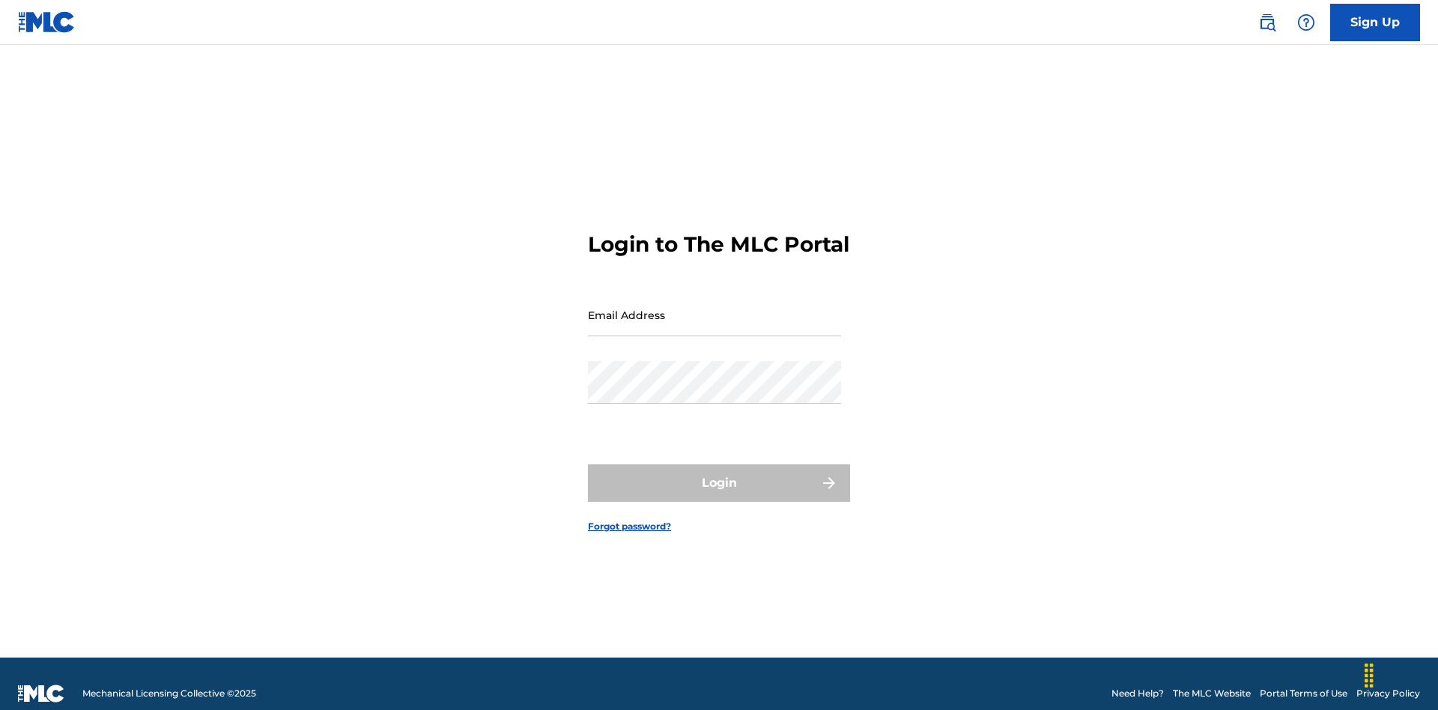
scroll to position [19, 0]
click at [715, 308] on input "Email Address" at bounding box center [714, 315] width 253 height 43
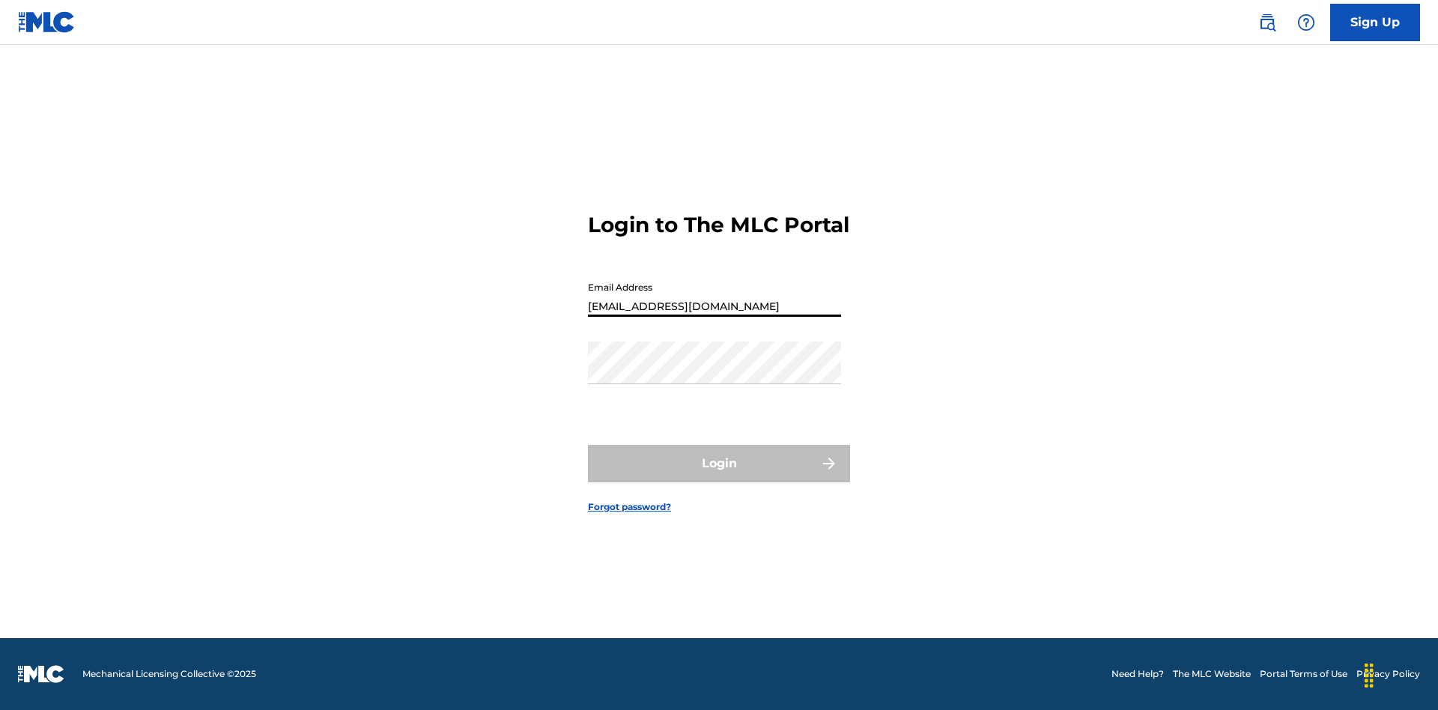
type input "[EMAIL_ADDRESS][DOMAIN_NAME]"
click at [719, 476] on button "Login" at bounding box center [719, 463] width 262 height 37
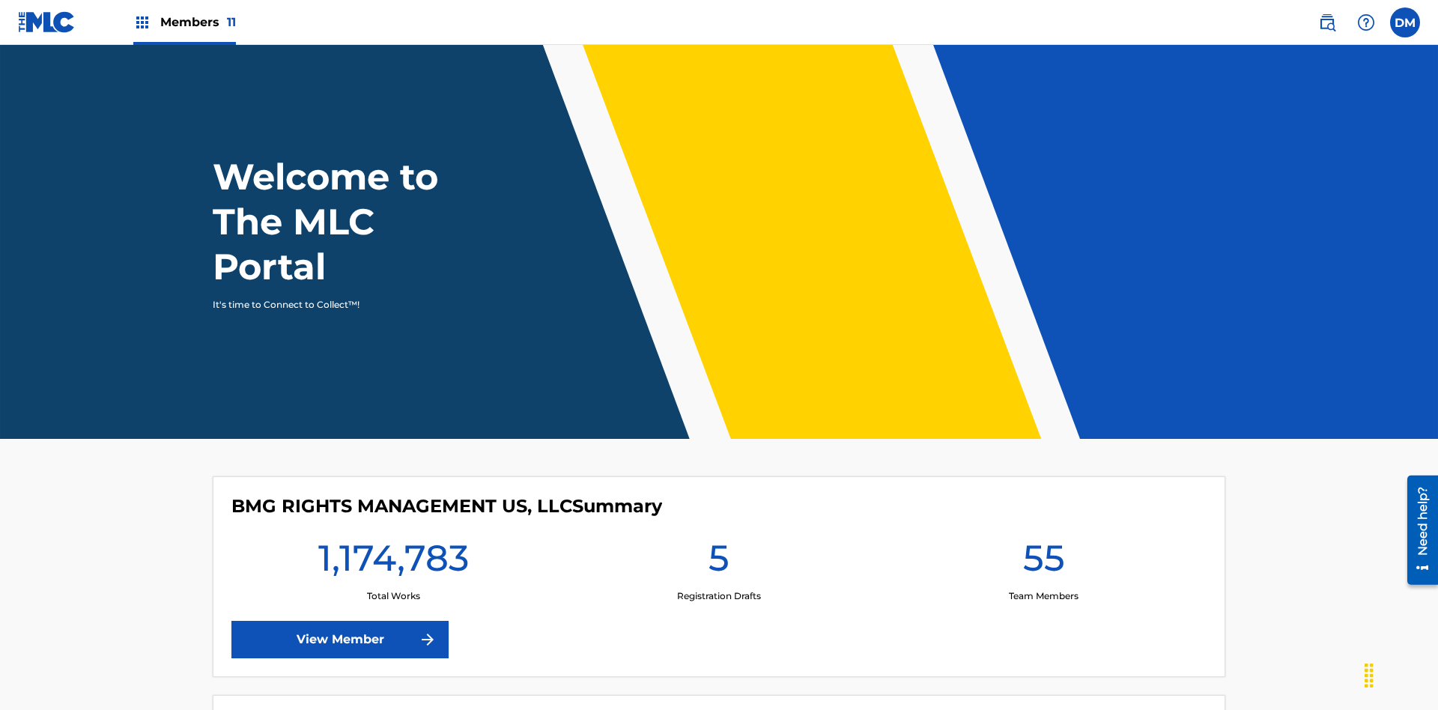
click at [184, 22] on span "Members 11" at bounding box center [198, 21] width 76 height 17
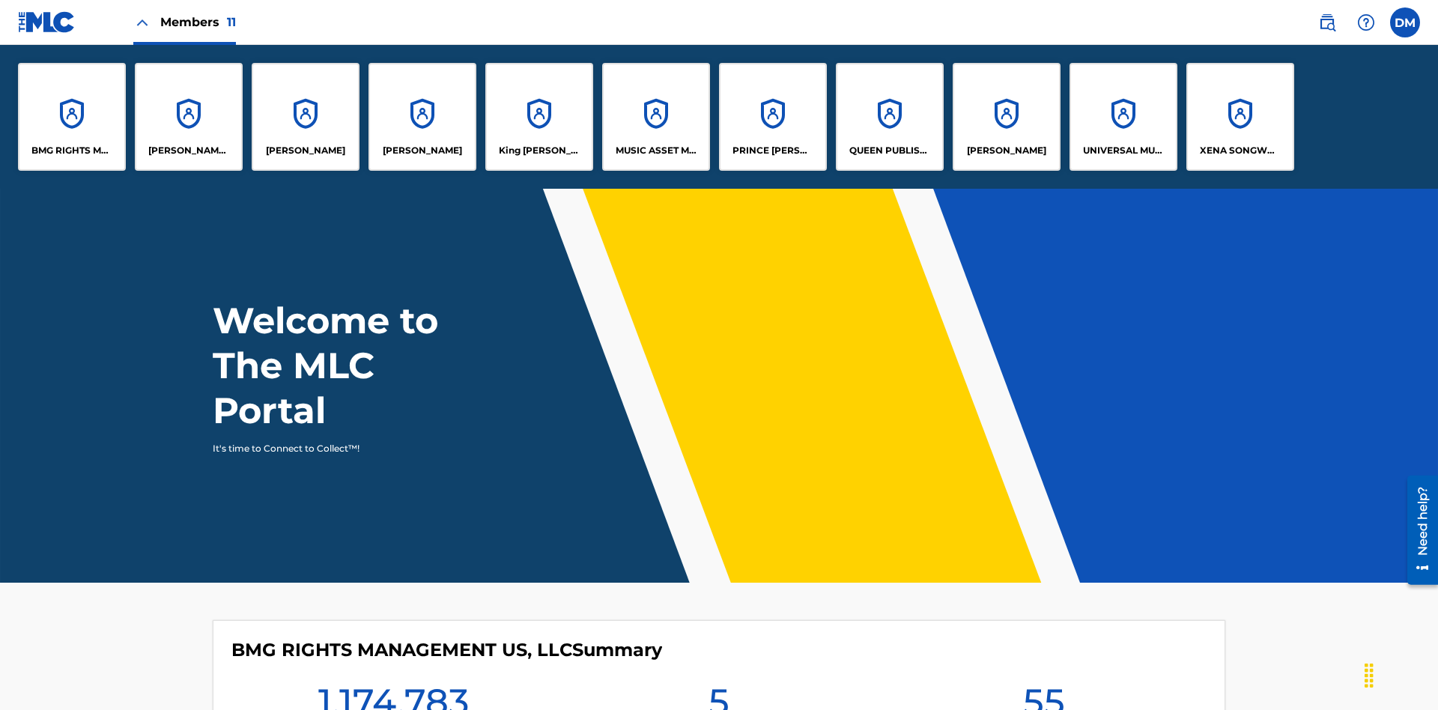
click at [655, 151] on p "MUSIC ASSET MANAGEMENT (MAM)" at bounding box center [657, 150] width 82 height 13
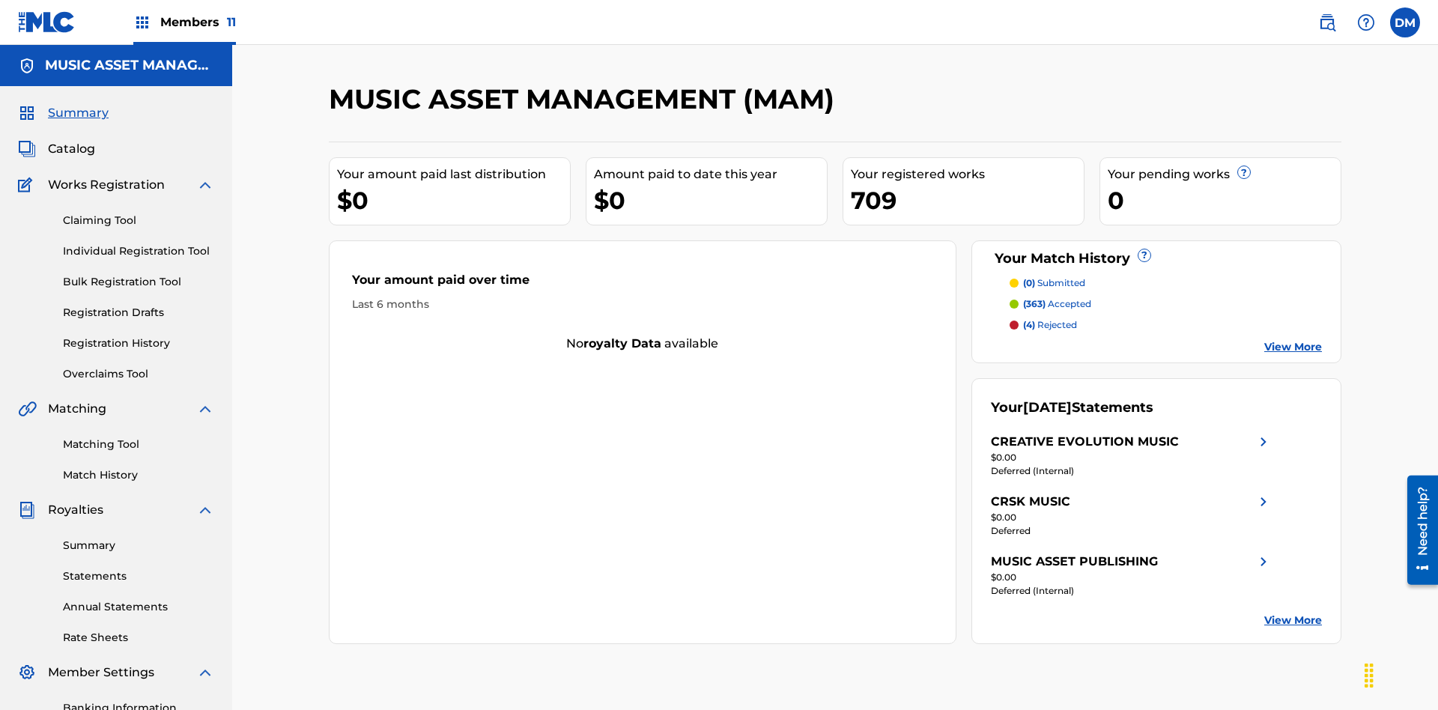
click at [71, 140] on span "Catalog" at bounding box center [71, 149] width 47 height 18
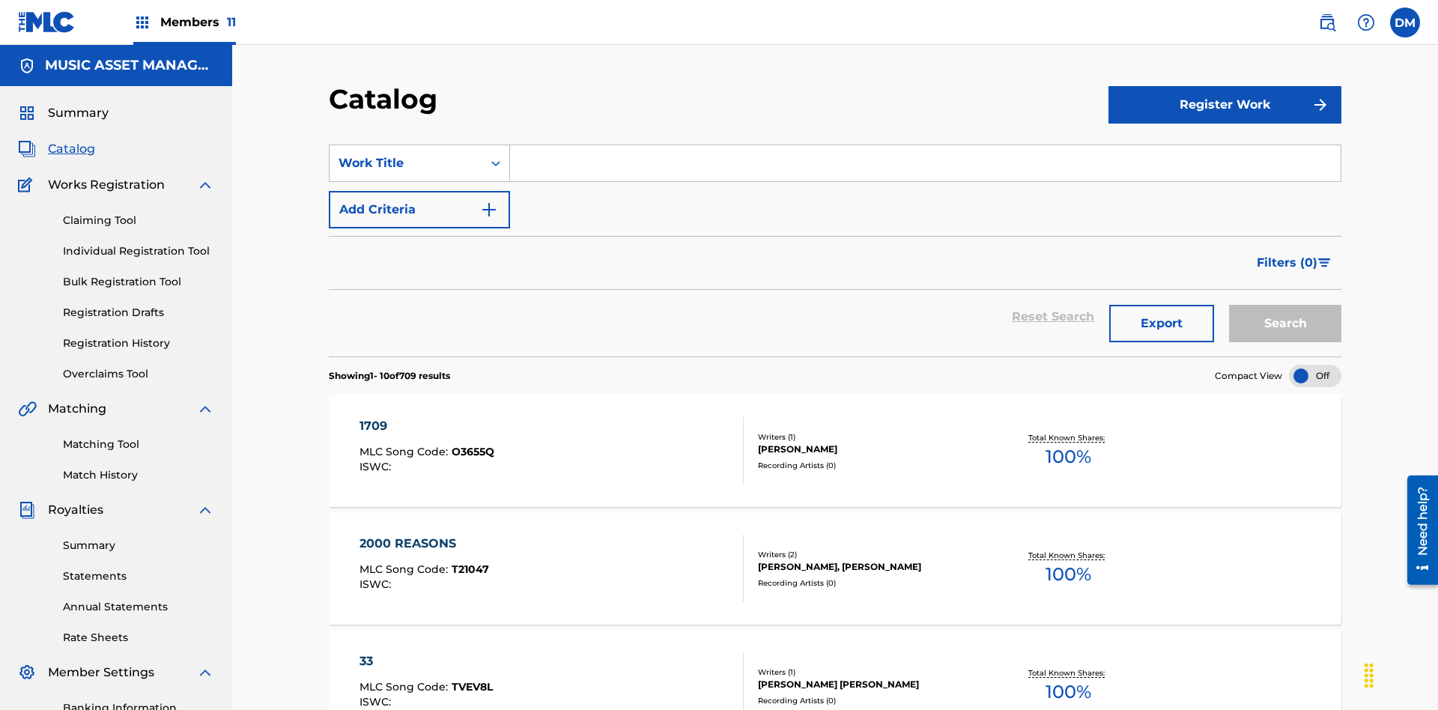
click at [1315, 365] on div at bounding box center [1315, 376] width 52 height 22
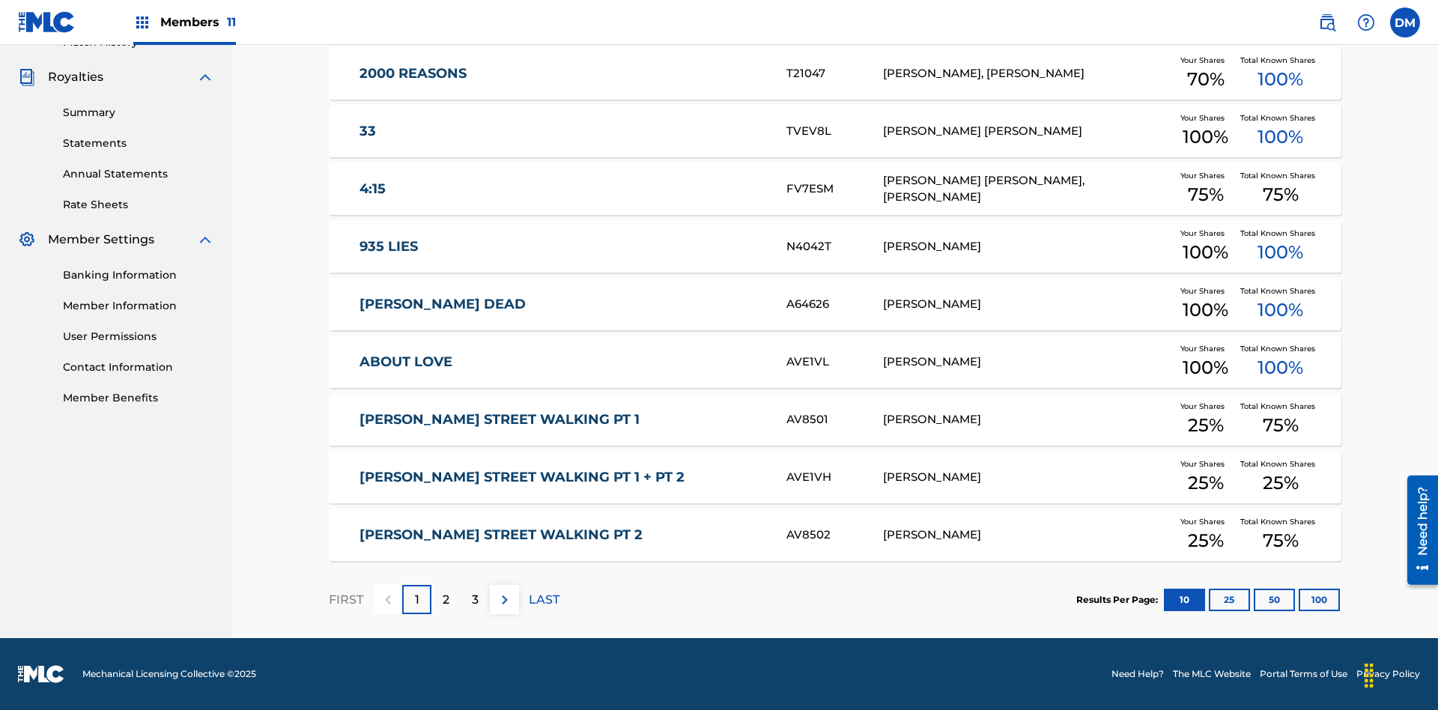
click at [1164, 599] on button "10" at bounding box center [1184, 600] width 41 height 22
click at [345, 599] on p "FIRST" at bounding box center [346, 600] width 34 height 18
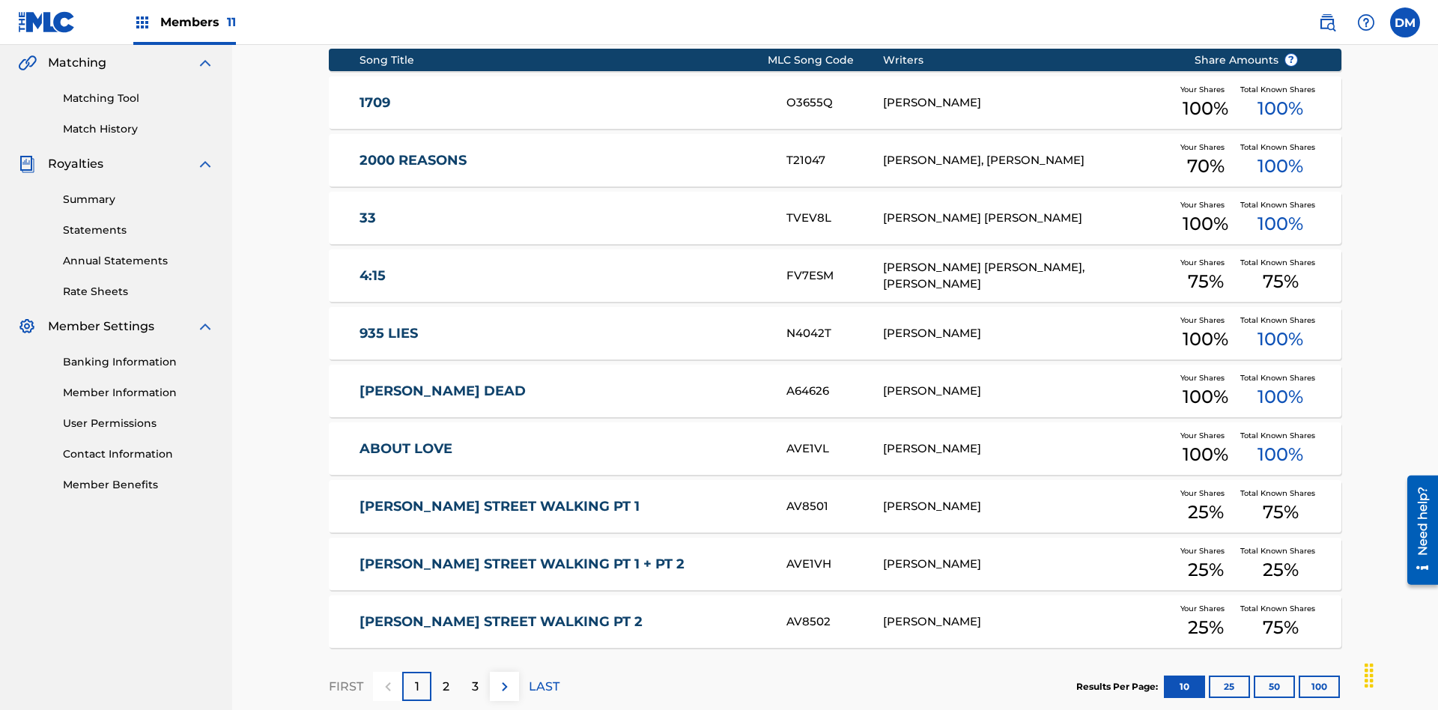
click at [504, 678] on img at bounding box center [505, 687] width 18 height 18
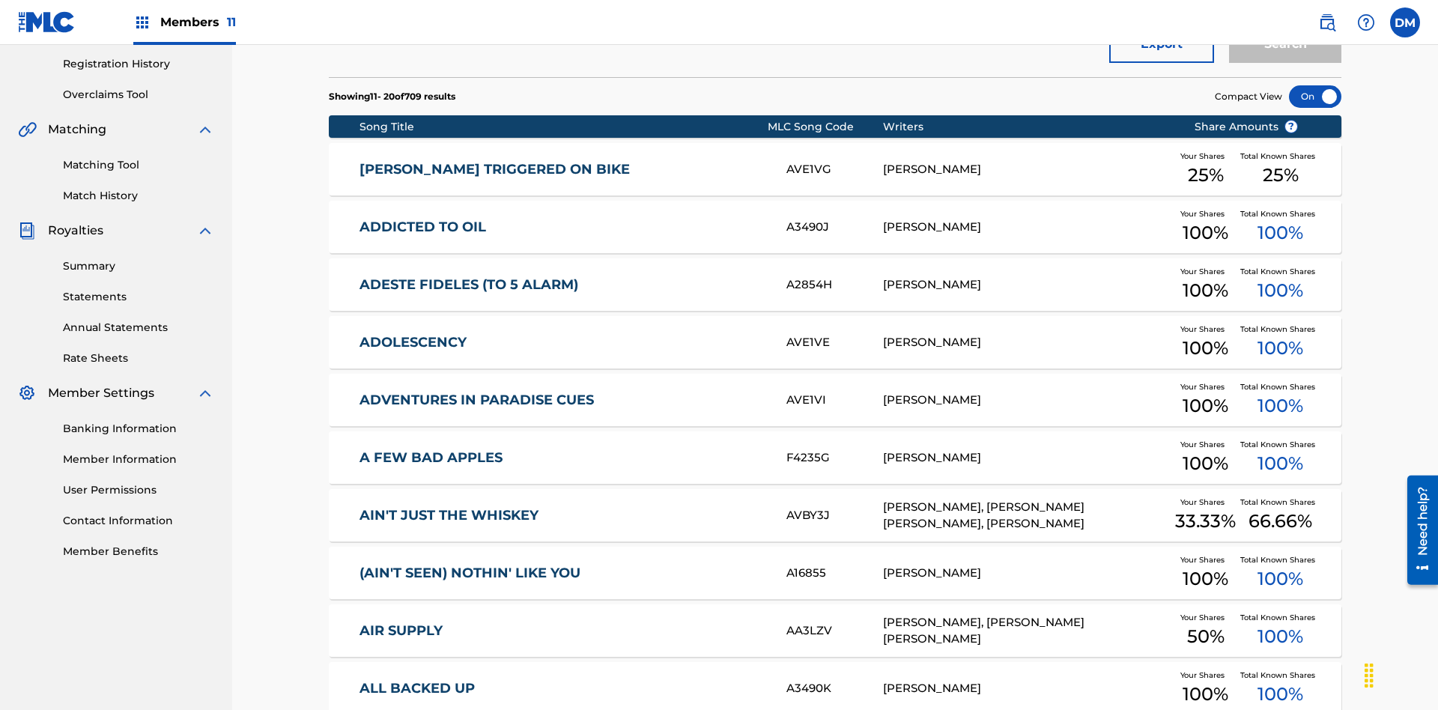
scroll to position [421, 0]
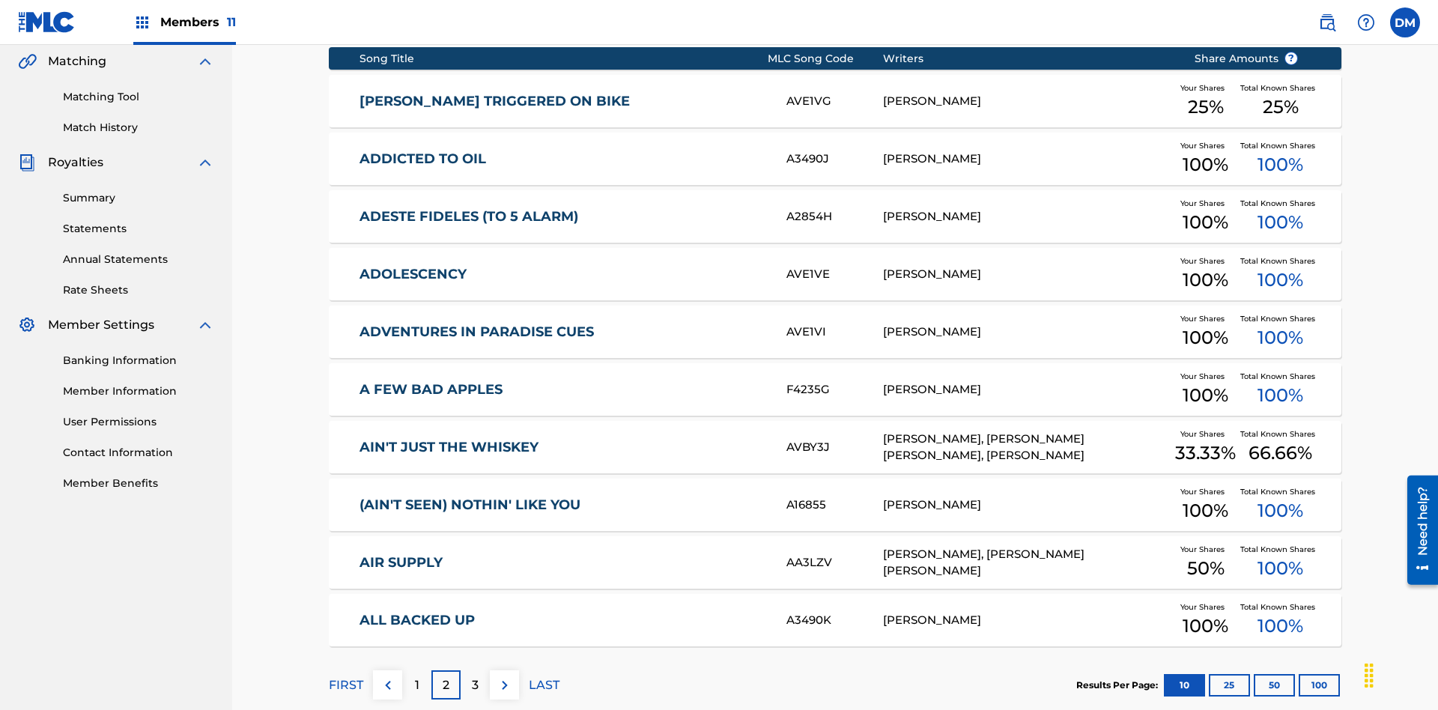
click at [504, 676] on img at bounding box center [505, 685] width 18 height 18
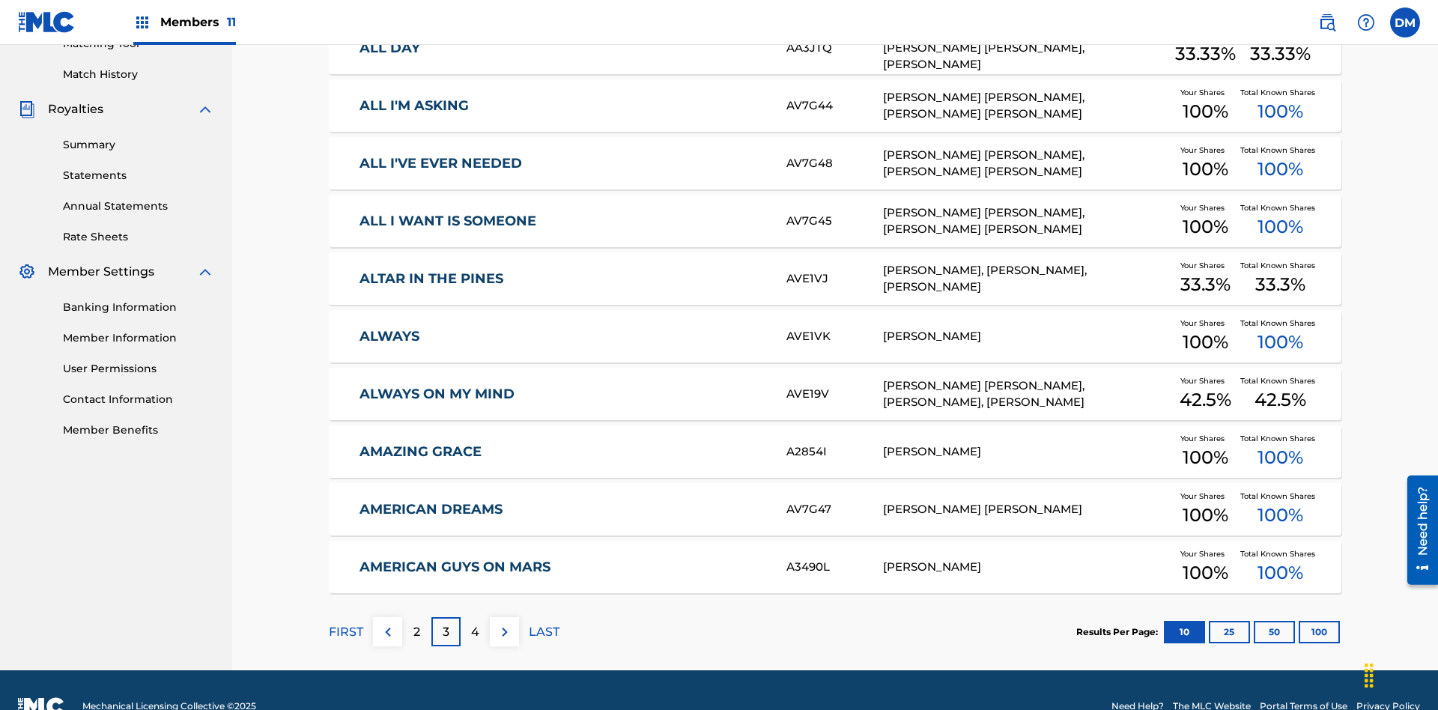
click at [504, 623] on img at bounding box center [505, 632] width 18 height 18
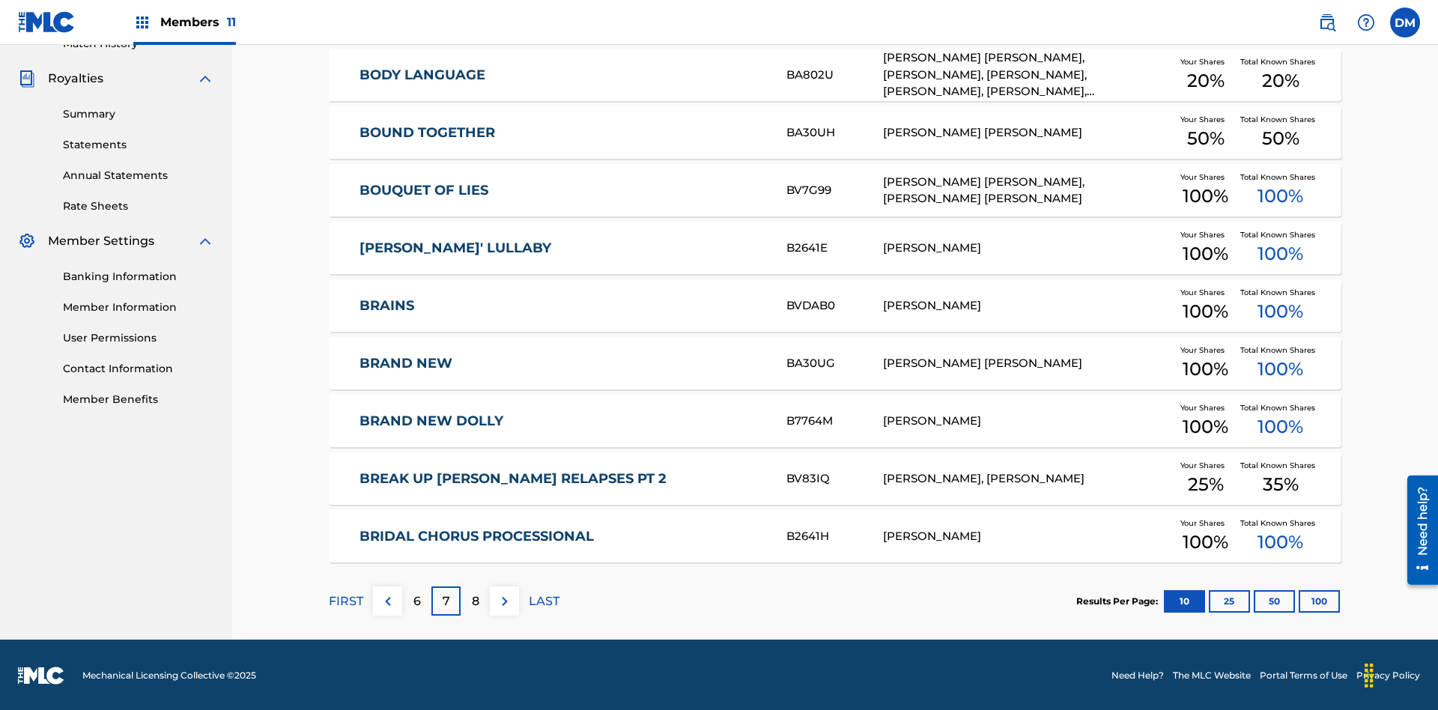
click at [504, 599] on img at bounding box center [505, 601] width 18 height 18
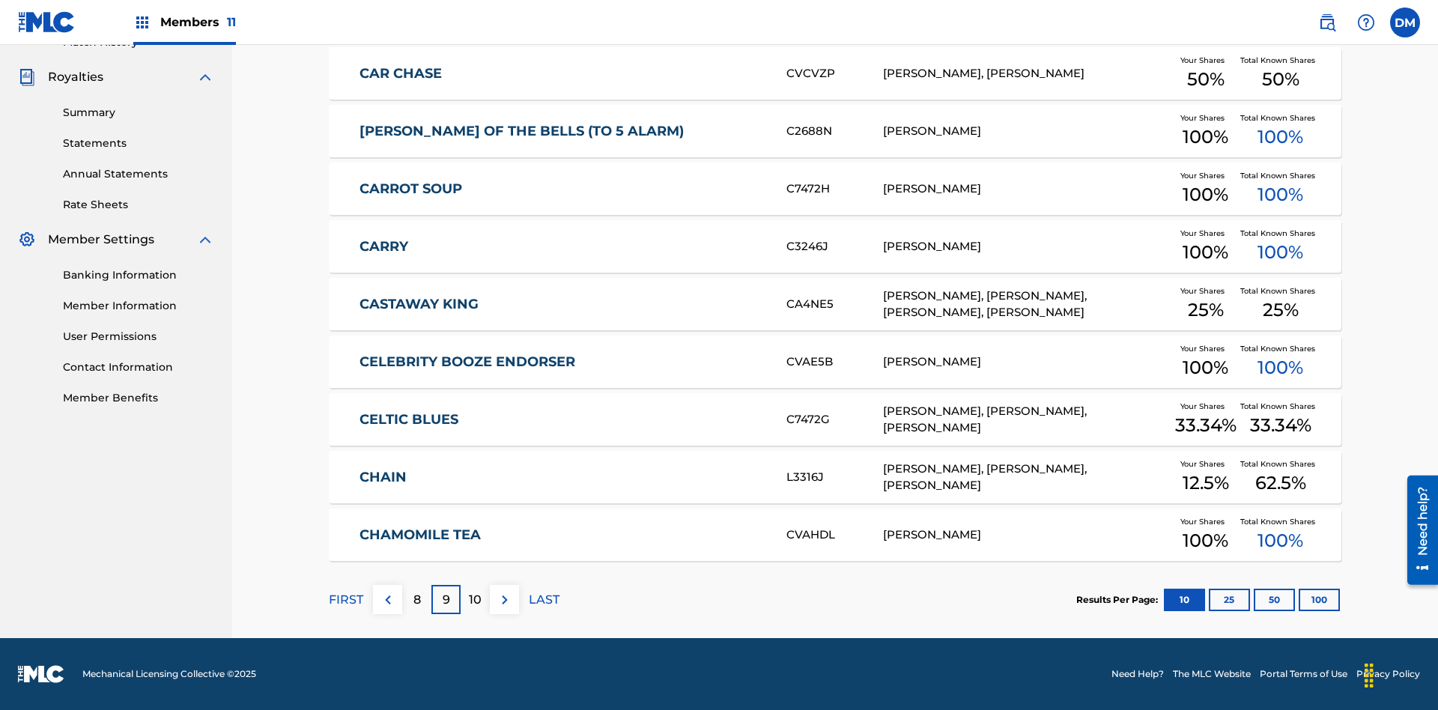
click at [504, 599] on img at bounding box center [505, 600] width 18 height 18
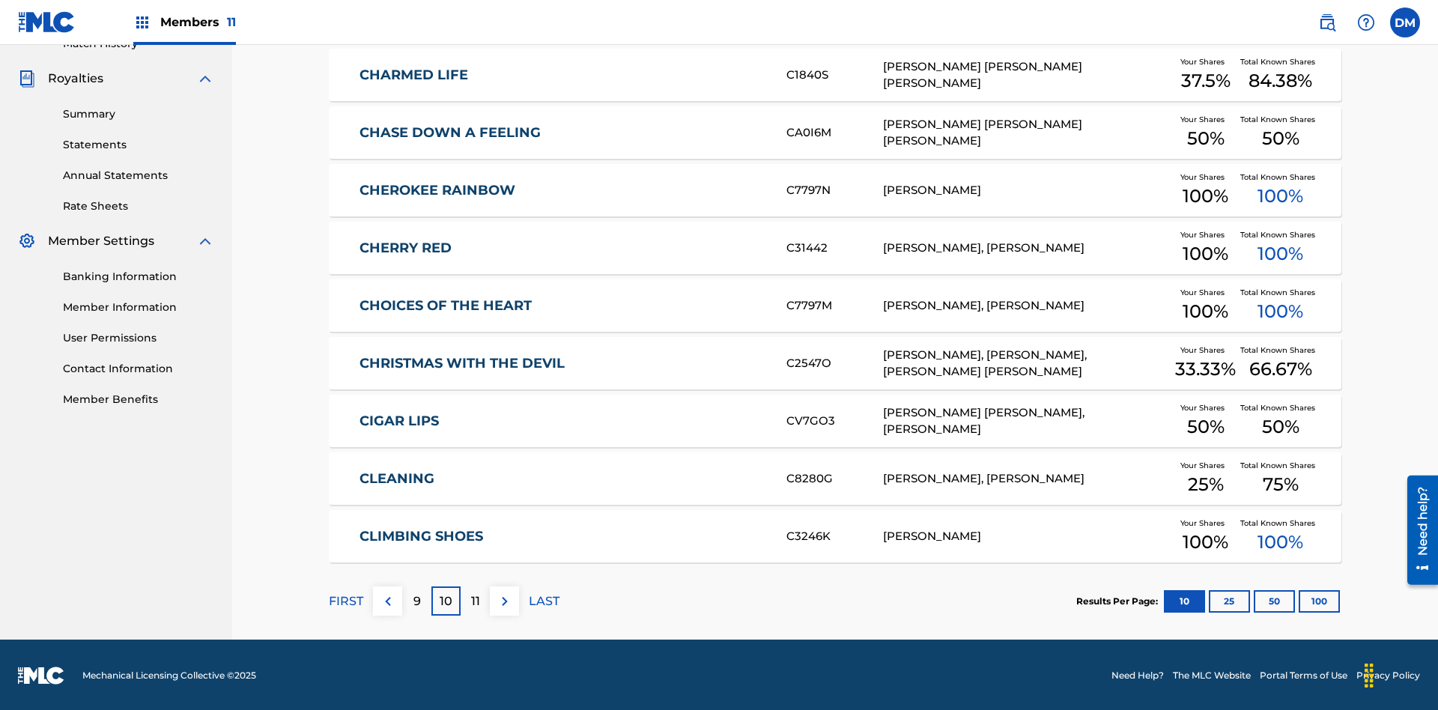
click at [504, 599] on img at bounding box center [505, 601] width 18 height 18
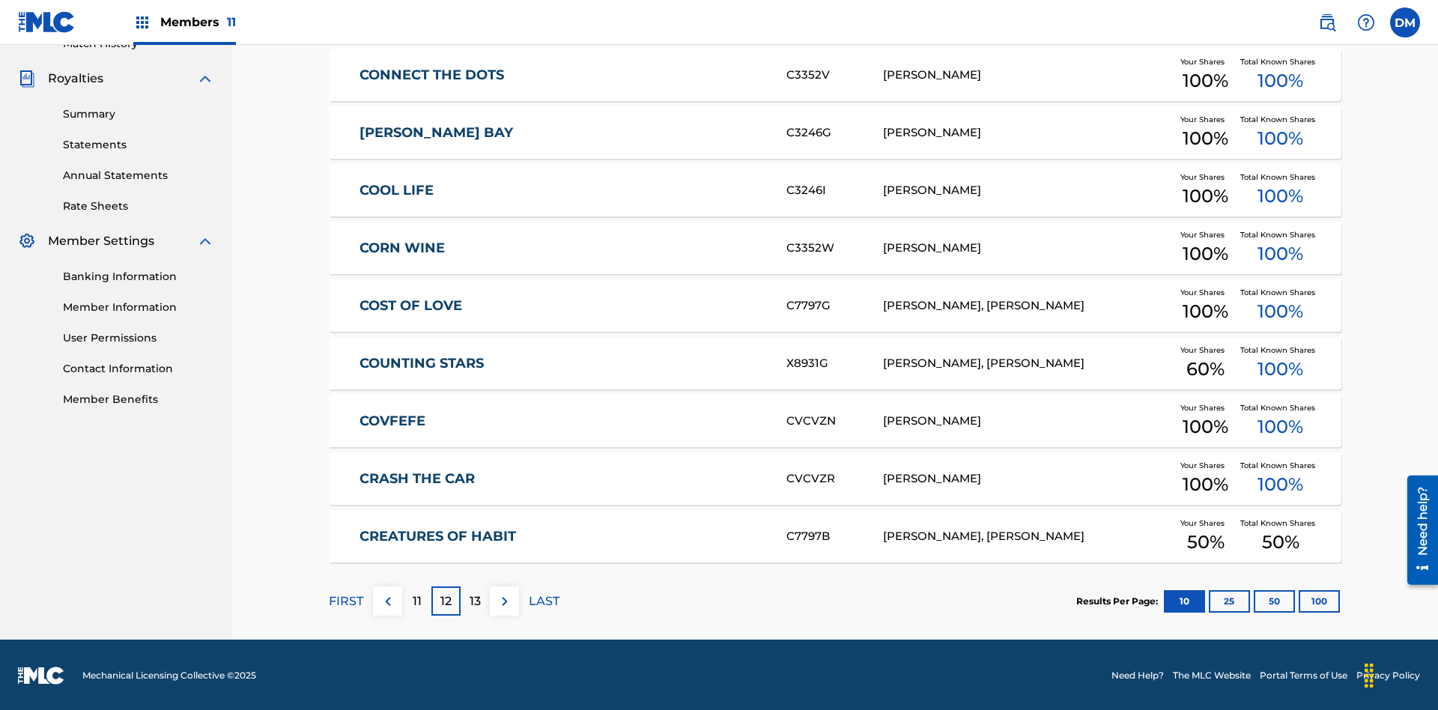
click at [504, 599] on img at bounding box center [505, 601] width 18 height 18
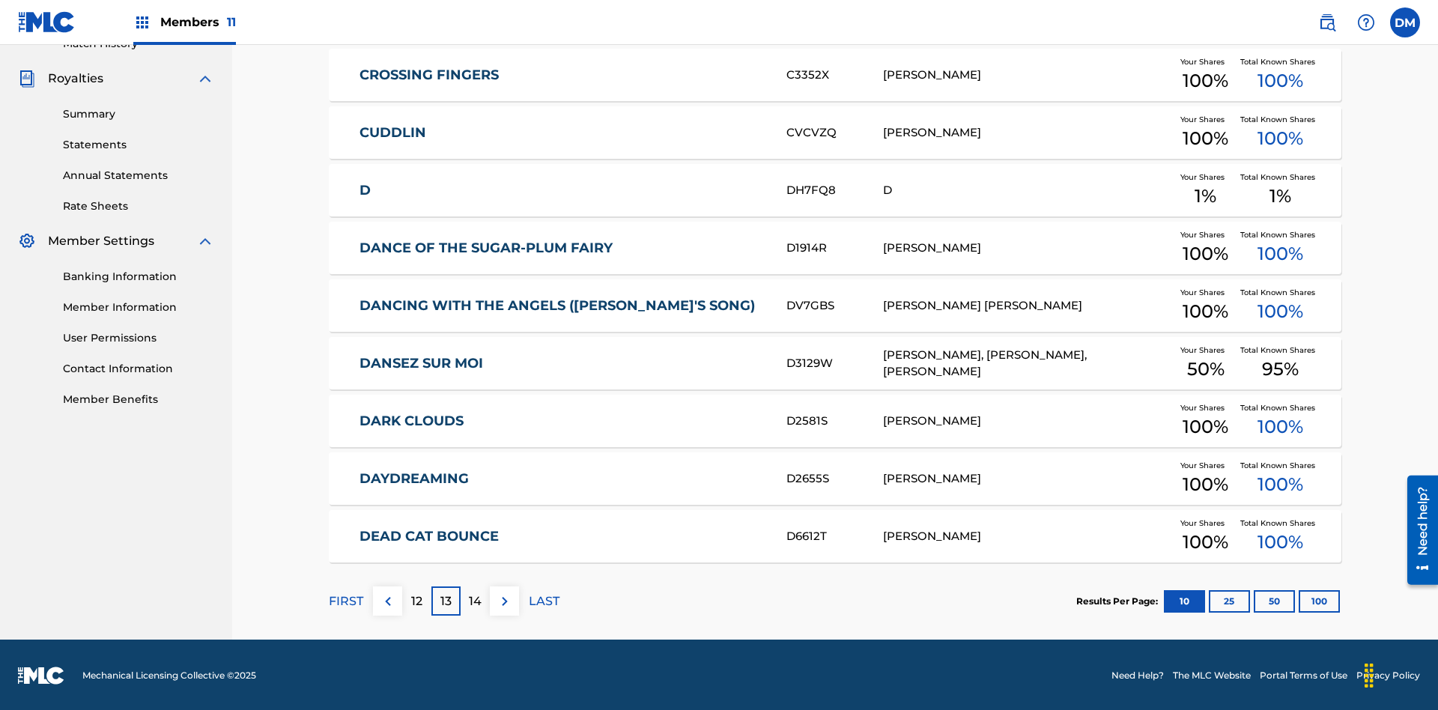
click at [504, 599] on img at bounding box center [505, 601] width 18 height 18
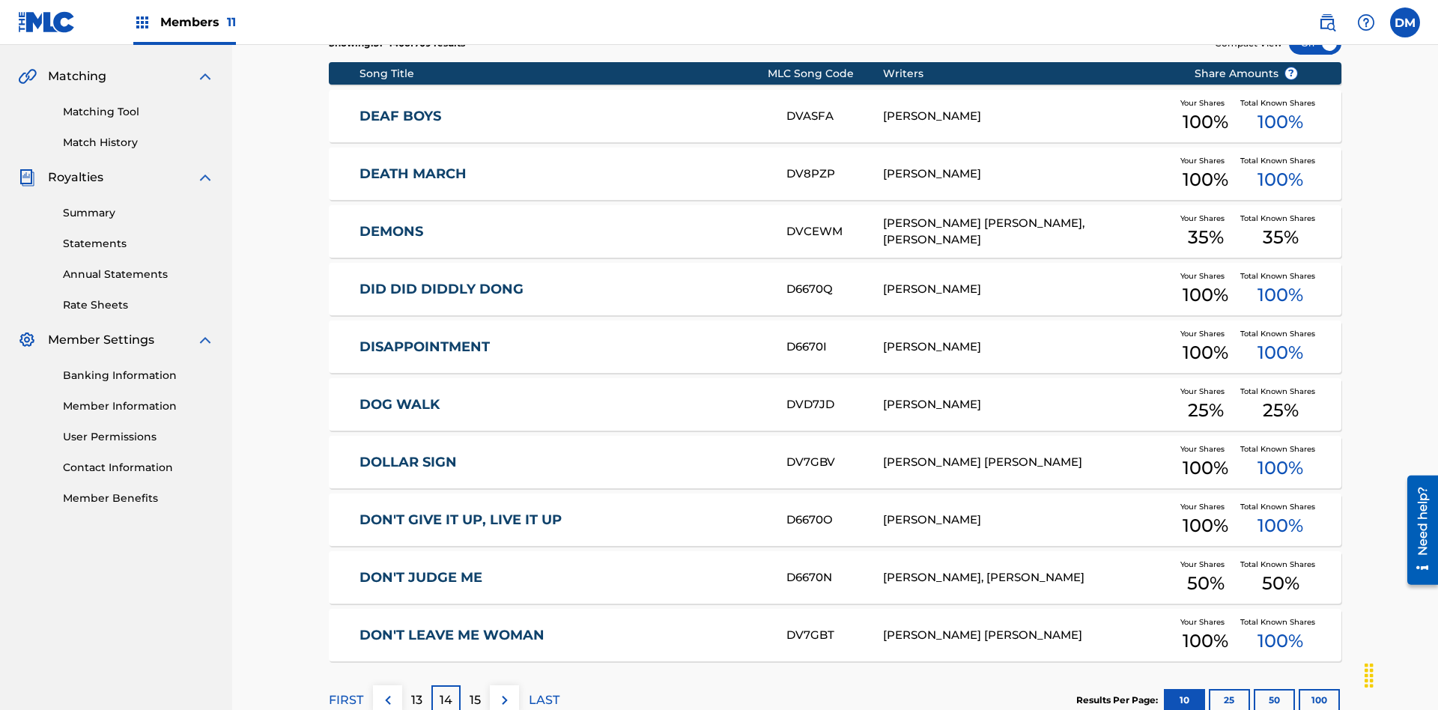
click at [504, 691] on img at bounding box center [505, 700] width 18 height 18
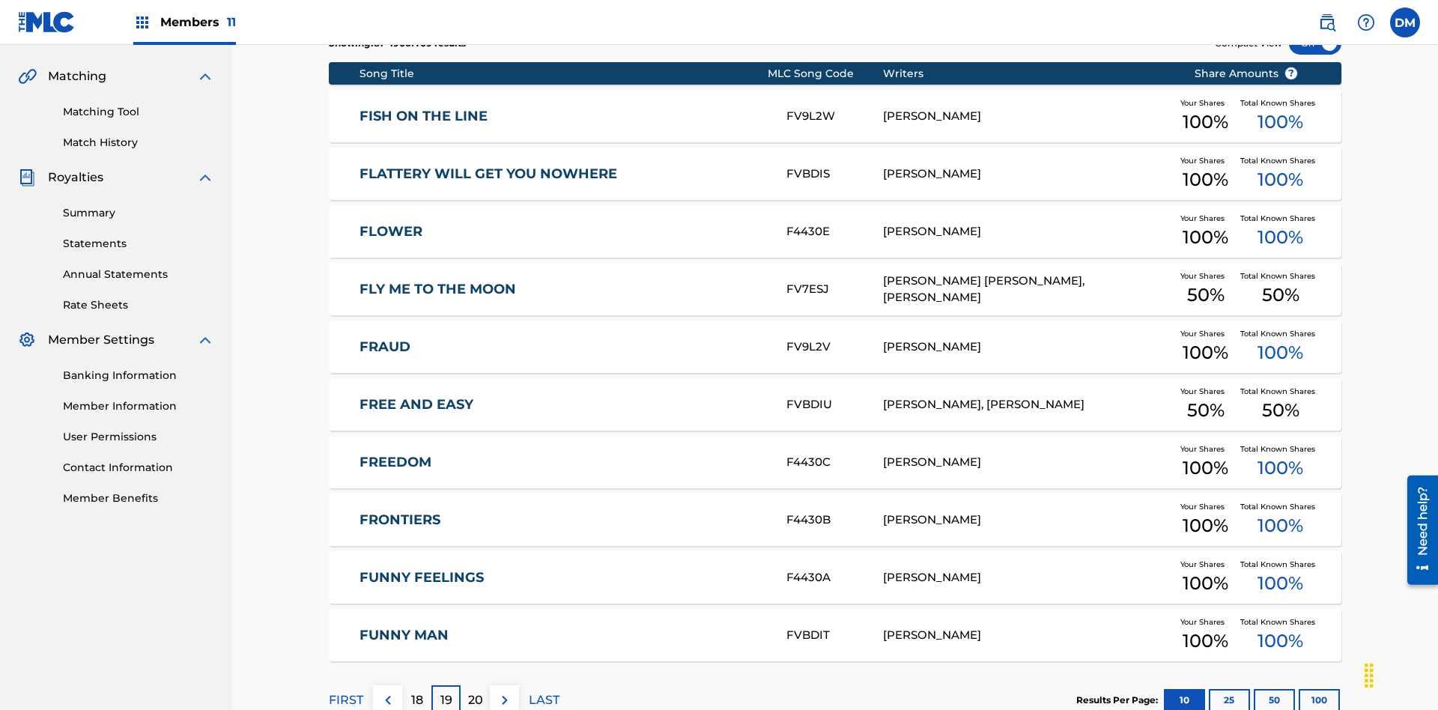
click at [504, 691] on img at bounding box center [505, 700] width 18 height 18
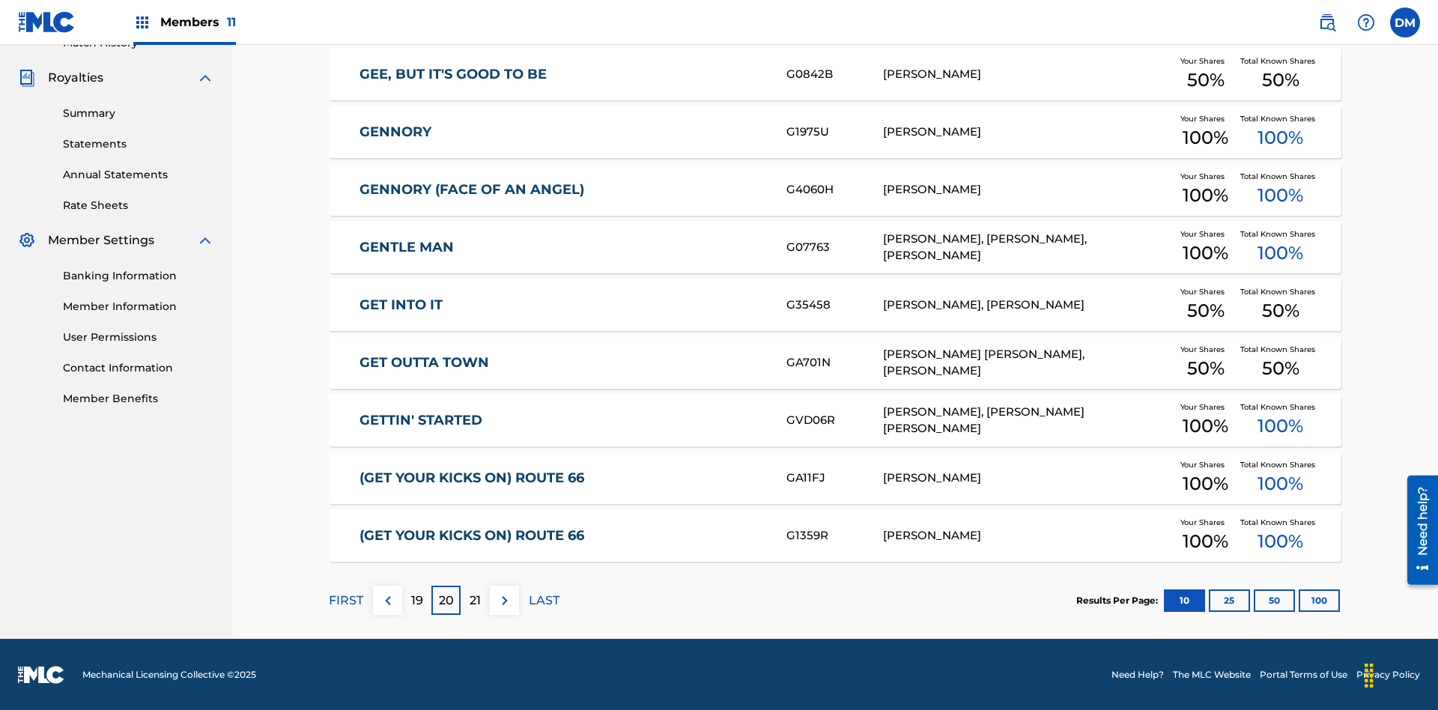
click at [504, 599] on img at bounding box center [505, 601] width 18 height 18
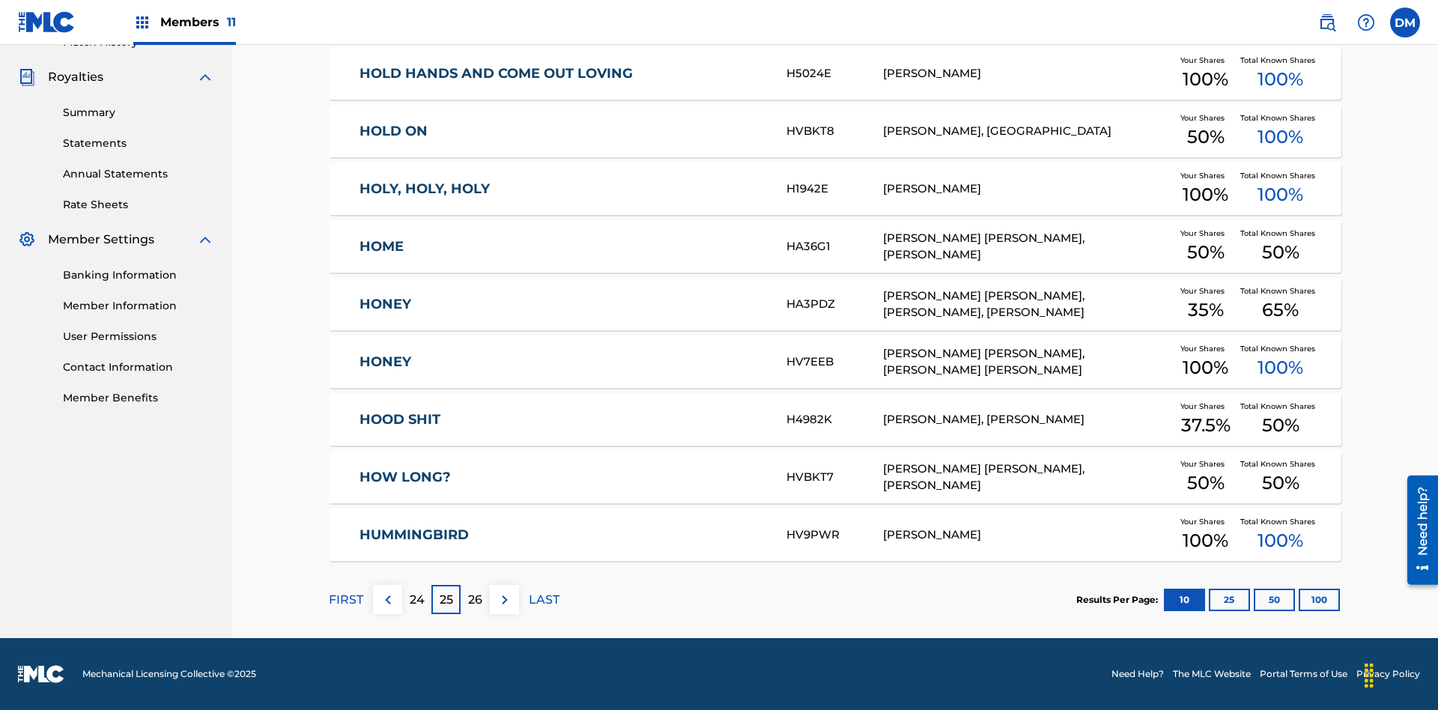
click at [504, 599] on img at bounding box center [505, 600] width 18 height 18
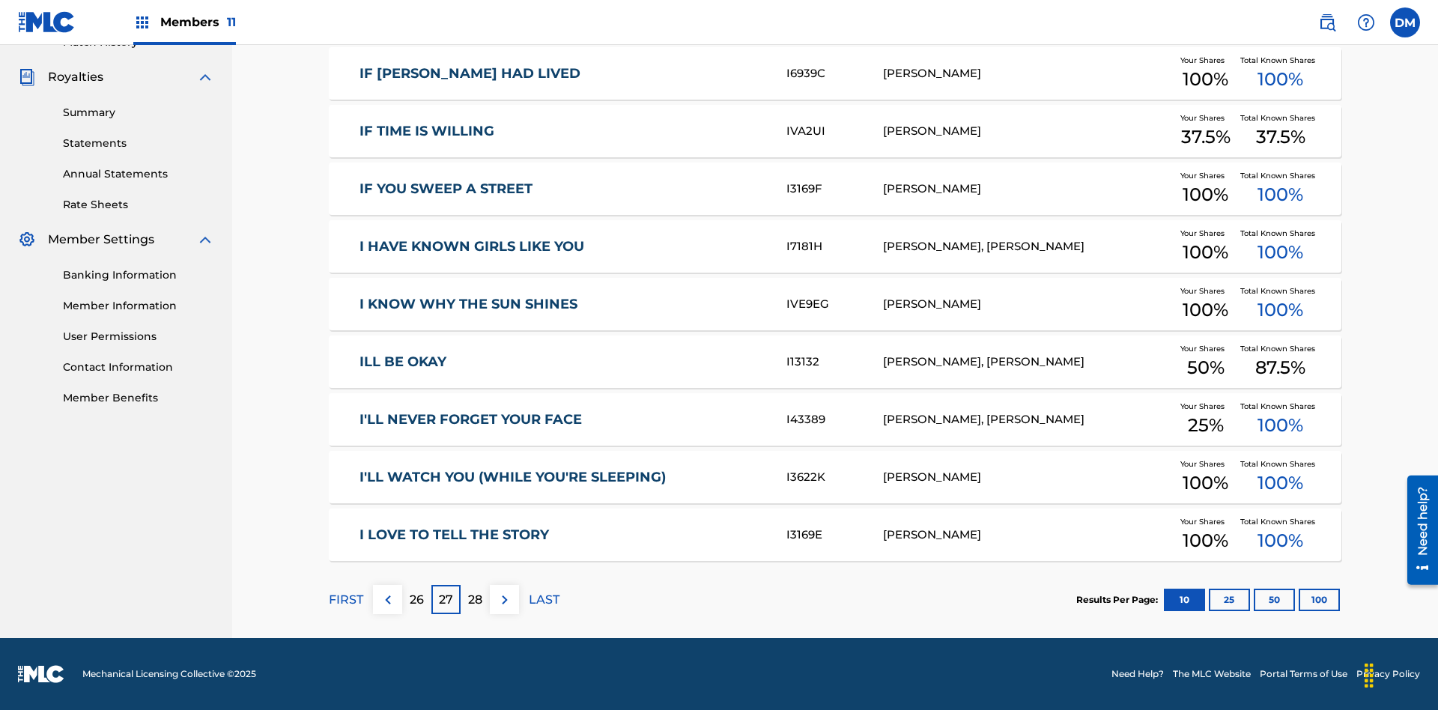
click at [504, 599] on img at bounding box center [505, 600] width 18 height 18
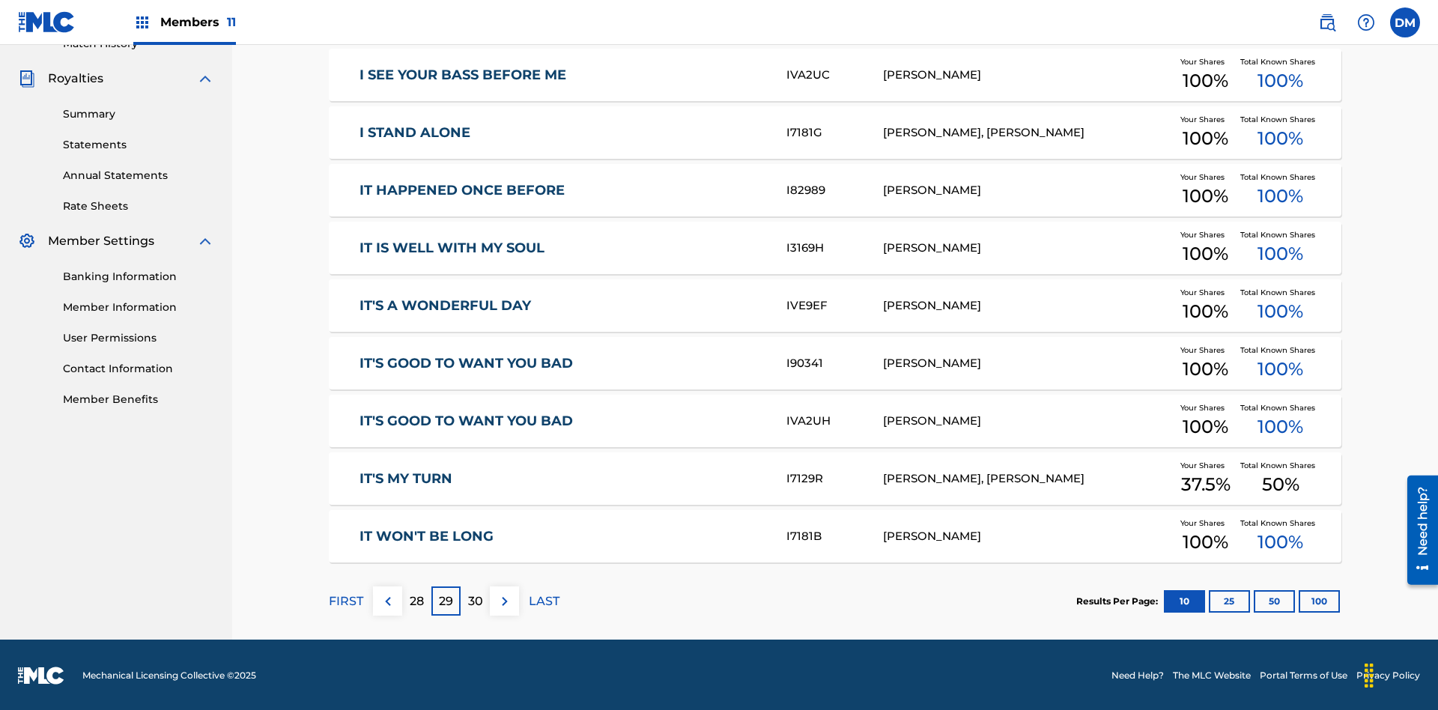
click at [504, 599] on img at bounding box center [505, 601] width 18 height 18
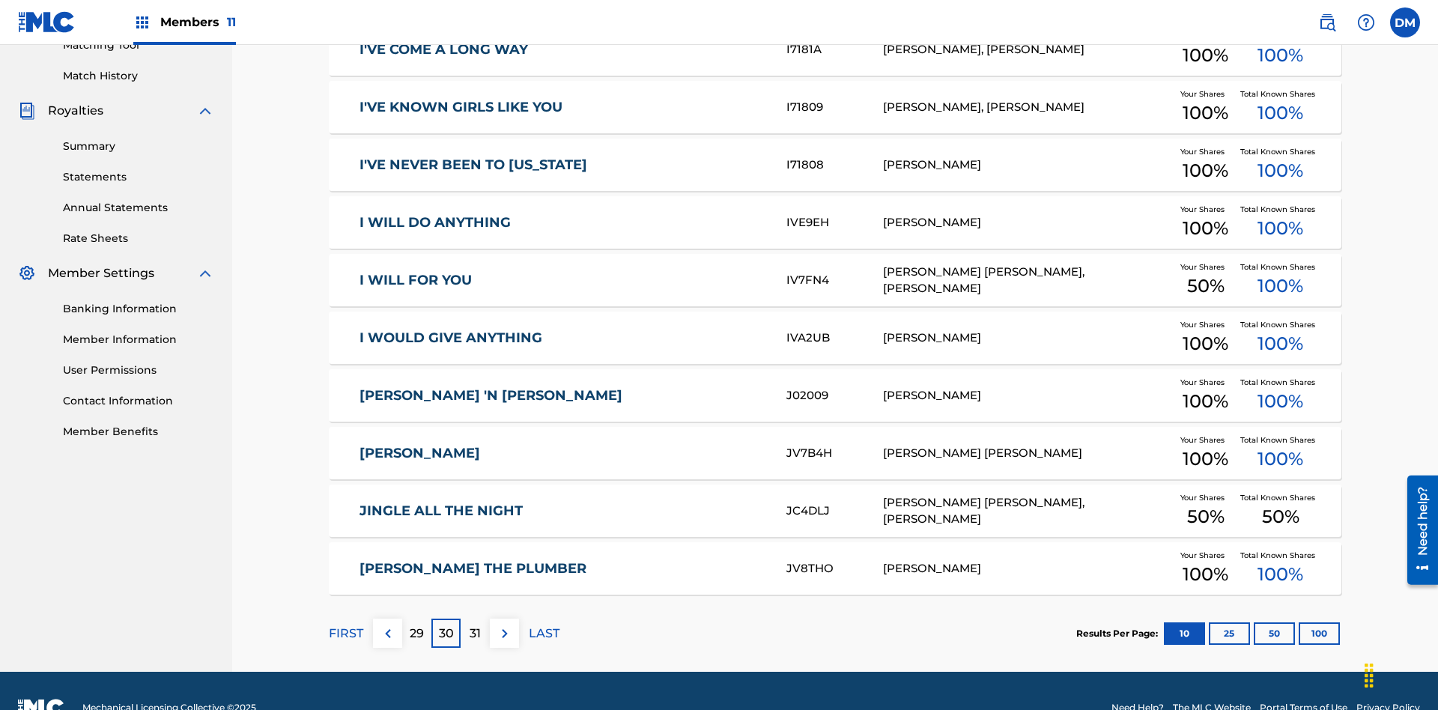
click at [504, 625] on img at bounding box center [505, 634] width 18 height 18
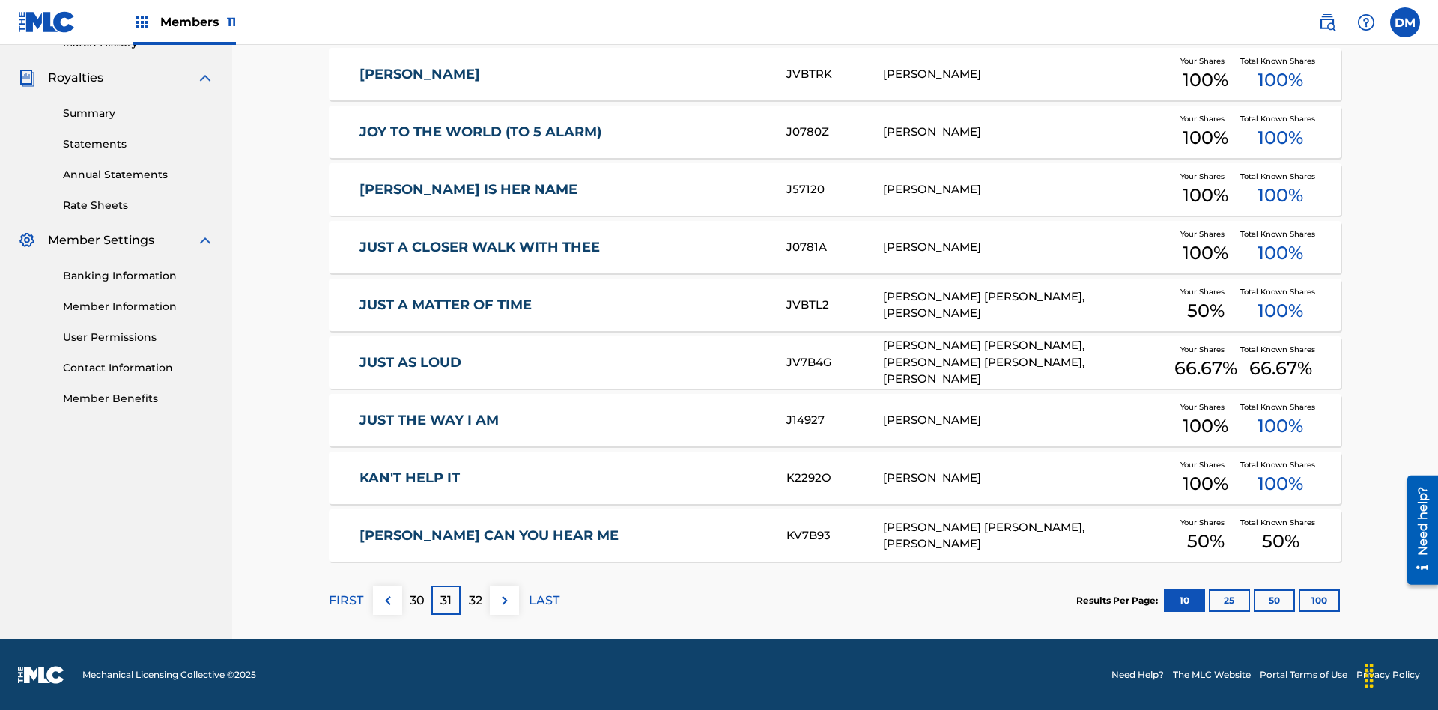
click at [504, 599] on img at bounding box center [505, 601] width 18 height 18
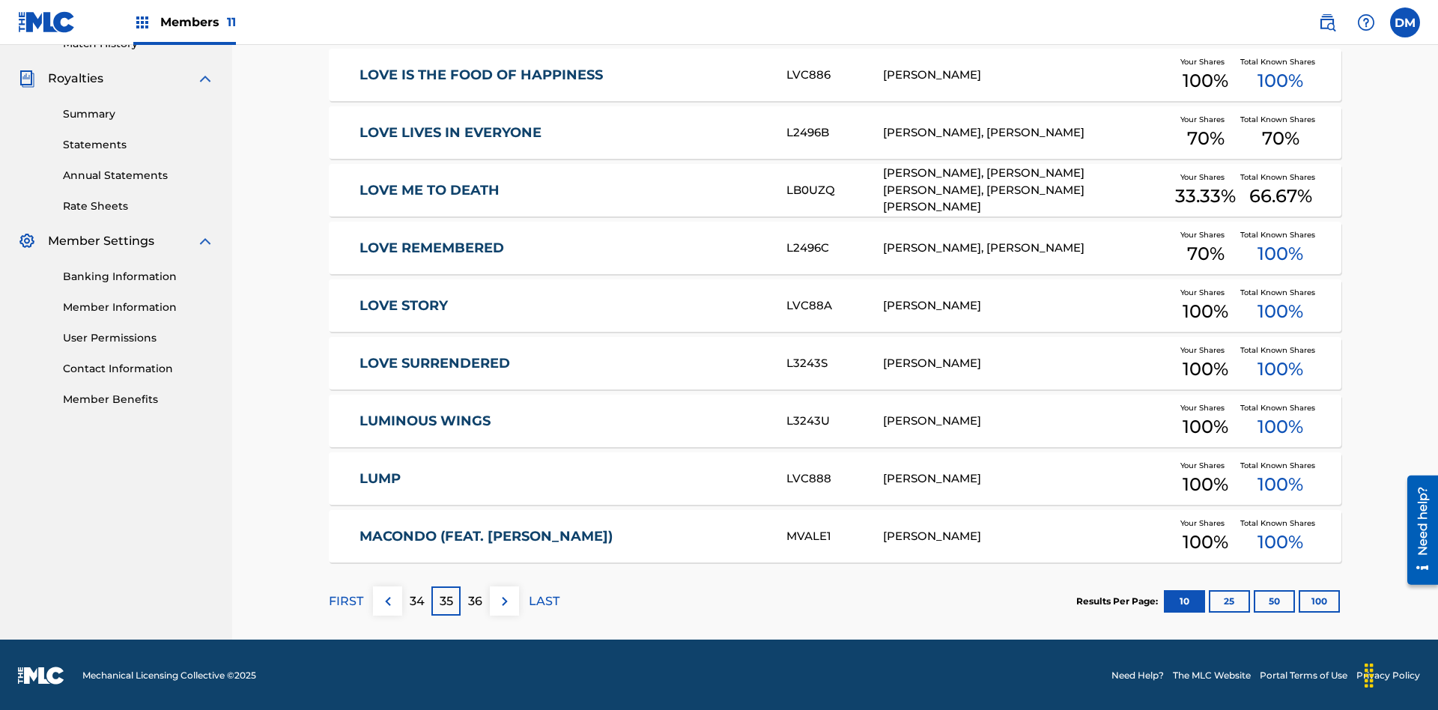
click at [504, 599] on img at bounding box center [505, 601] width 18 height 18
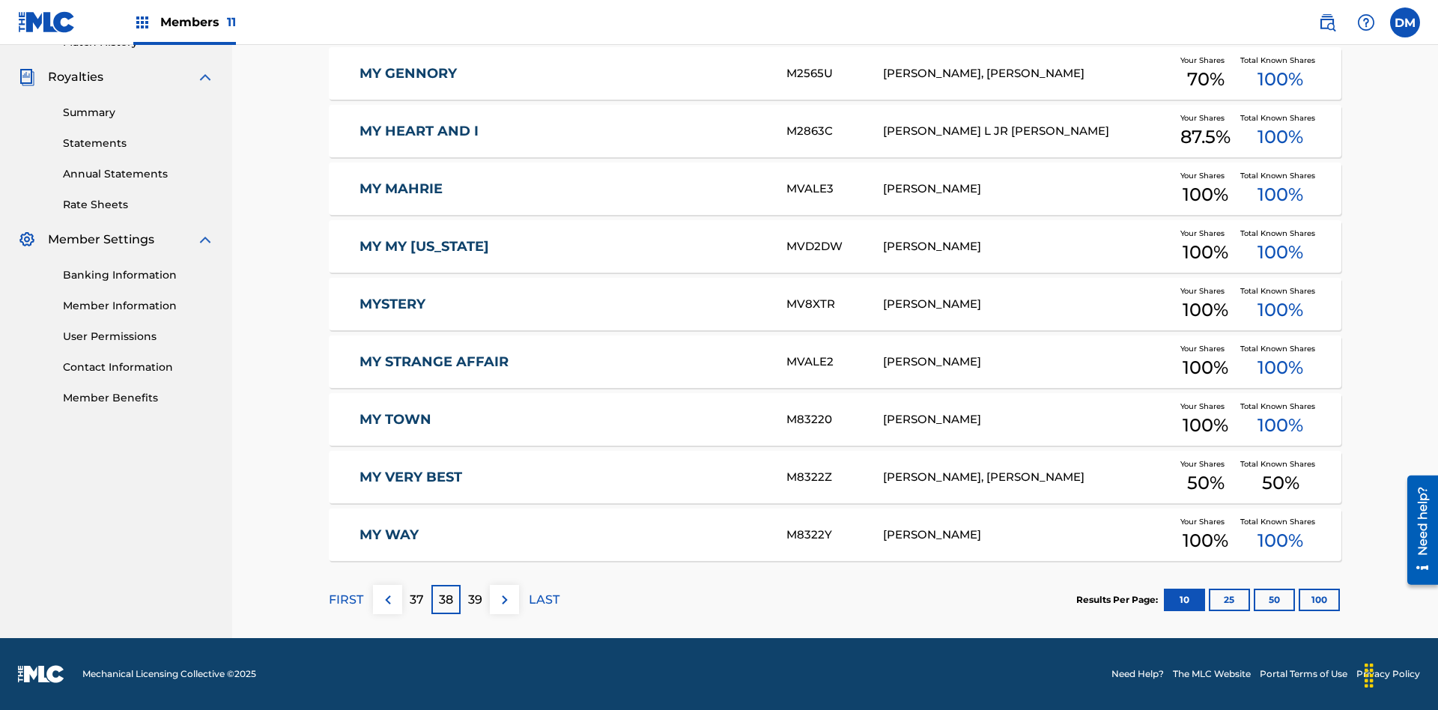
click at [504, 599] on img at bounding box center [505, 600] width 18 height 18
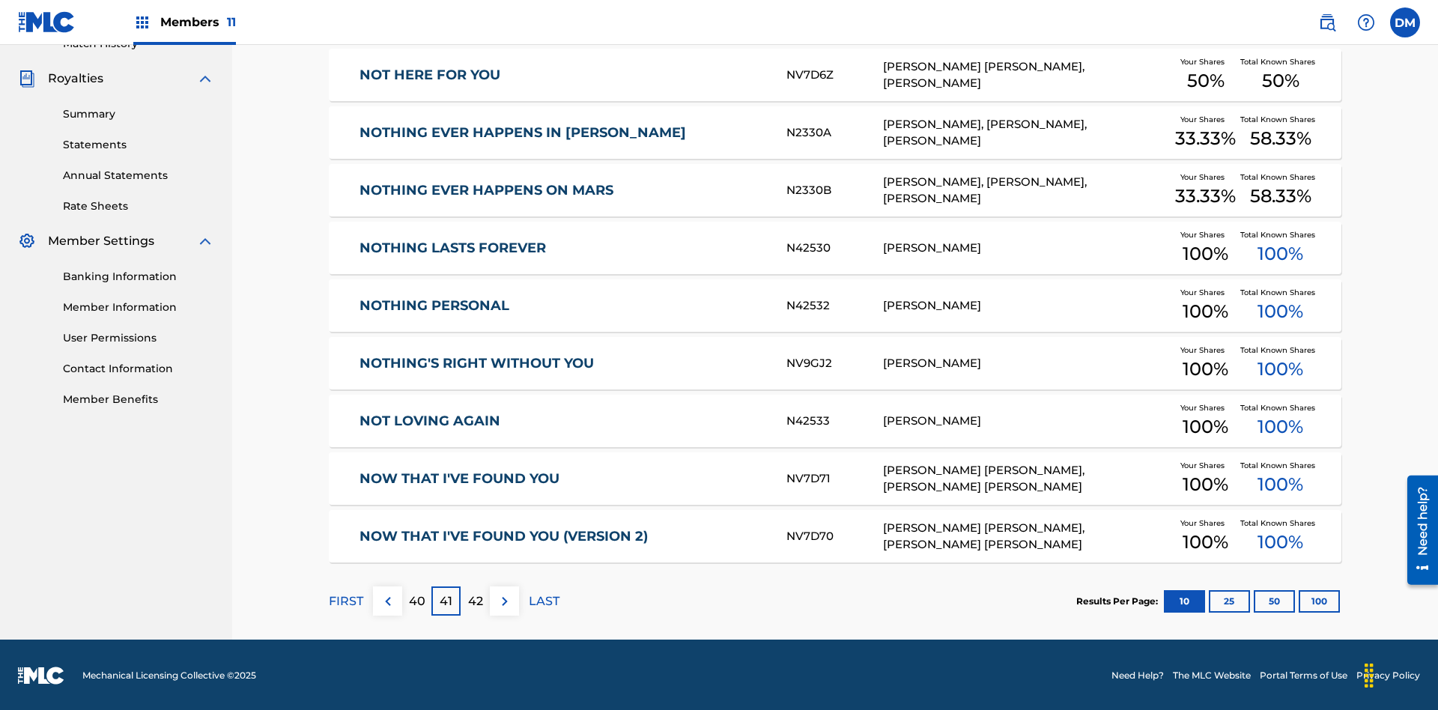
click at [504, 599] on img at bounding box center [505, 601] width 18 height 18
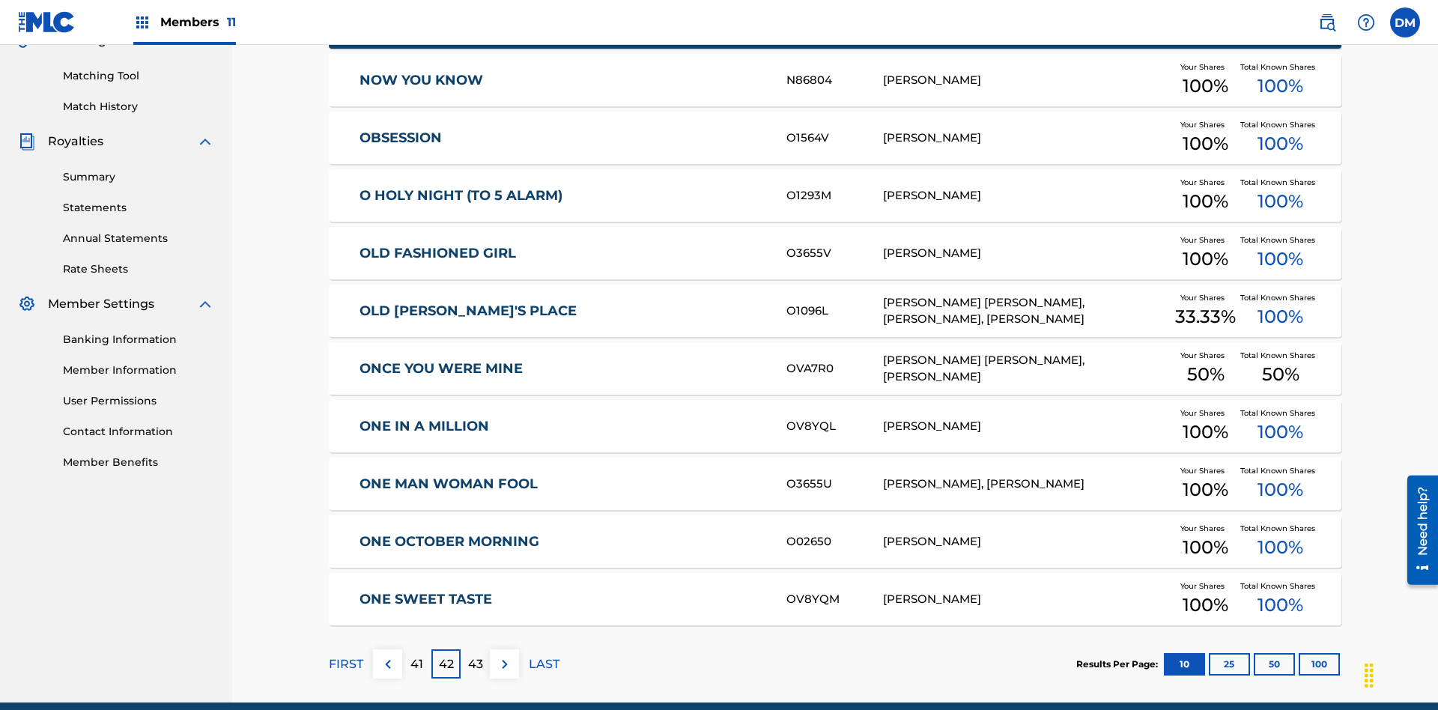
click at [504, 655] on img at bounding box center [505, 664] width 18 height 18
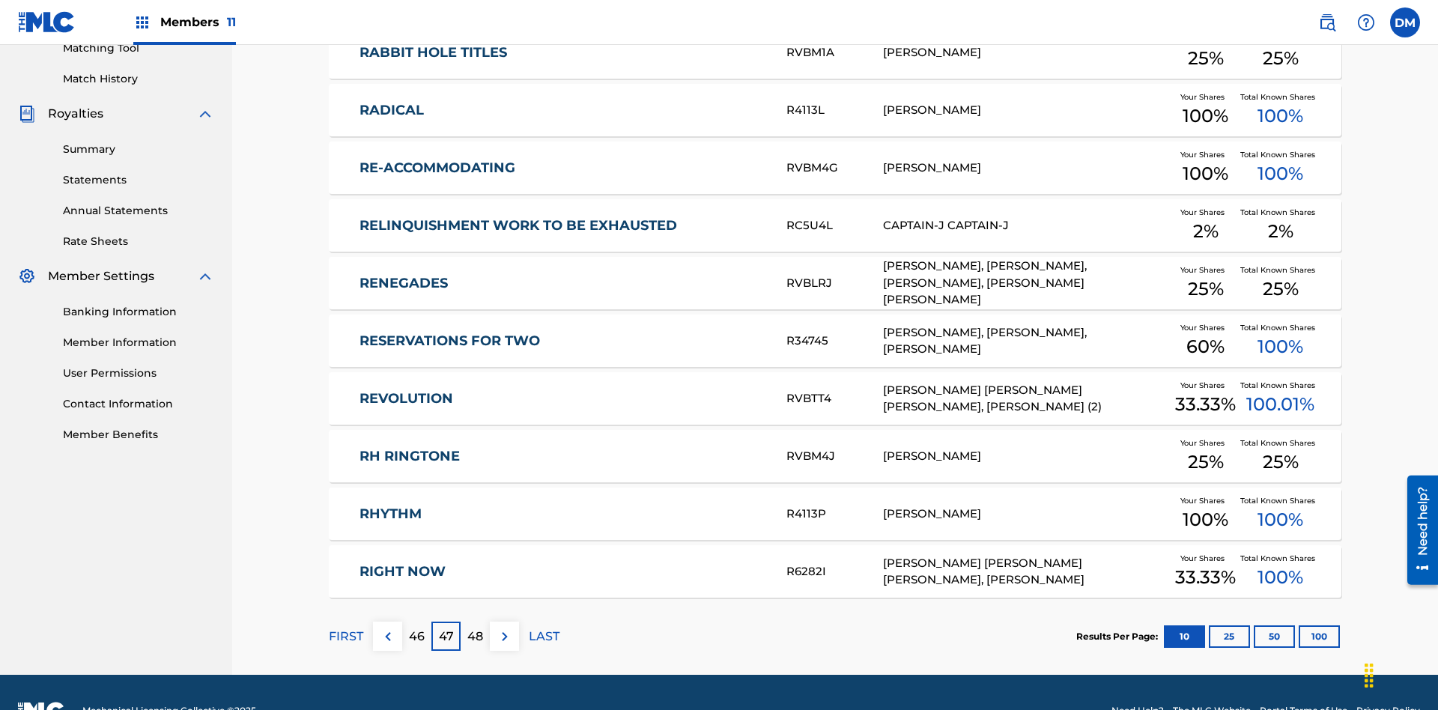
click at [504, 628] on img at bounding box center [505, 637] width 18 height 18
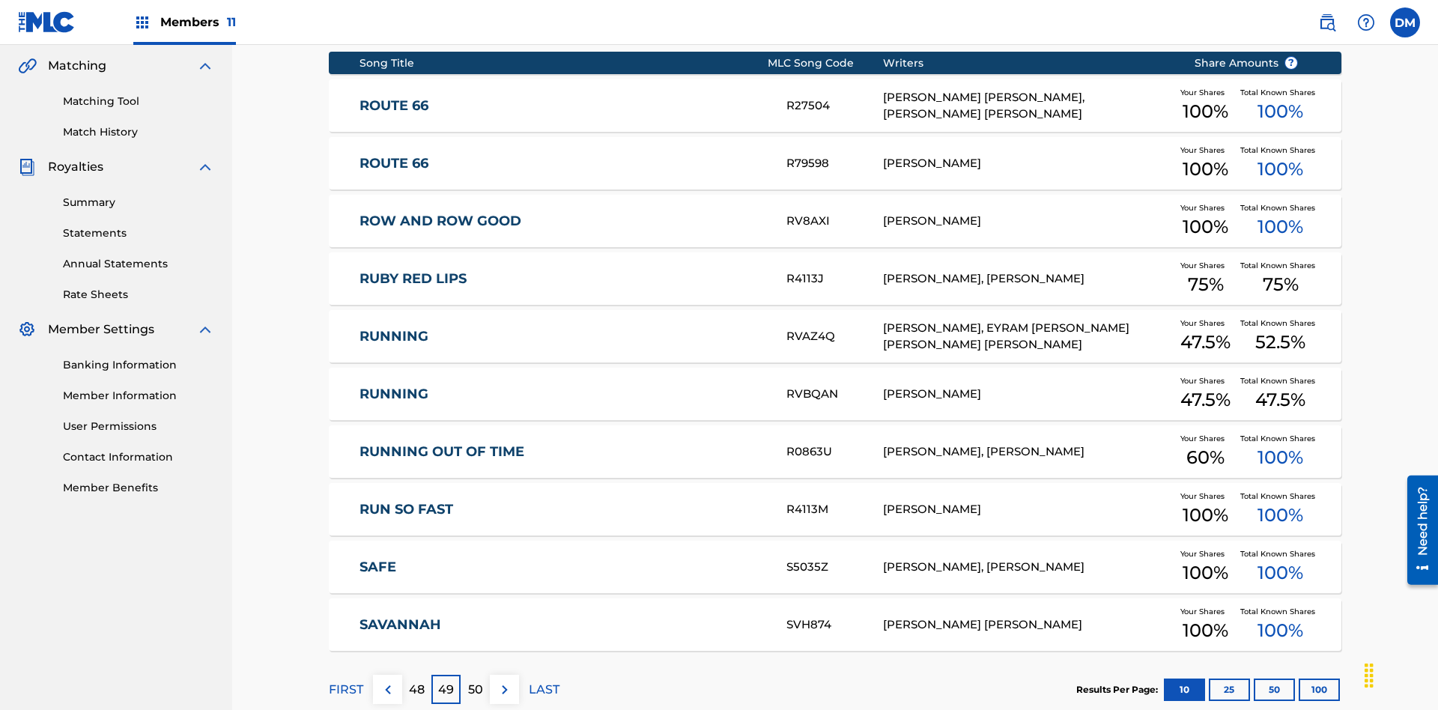
click at [504, 681] on img at bounding box center [505, 690] width 18 height 18
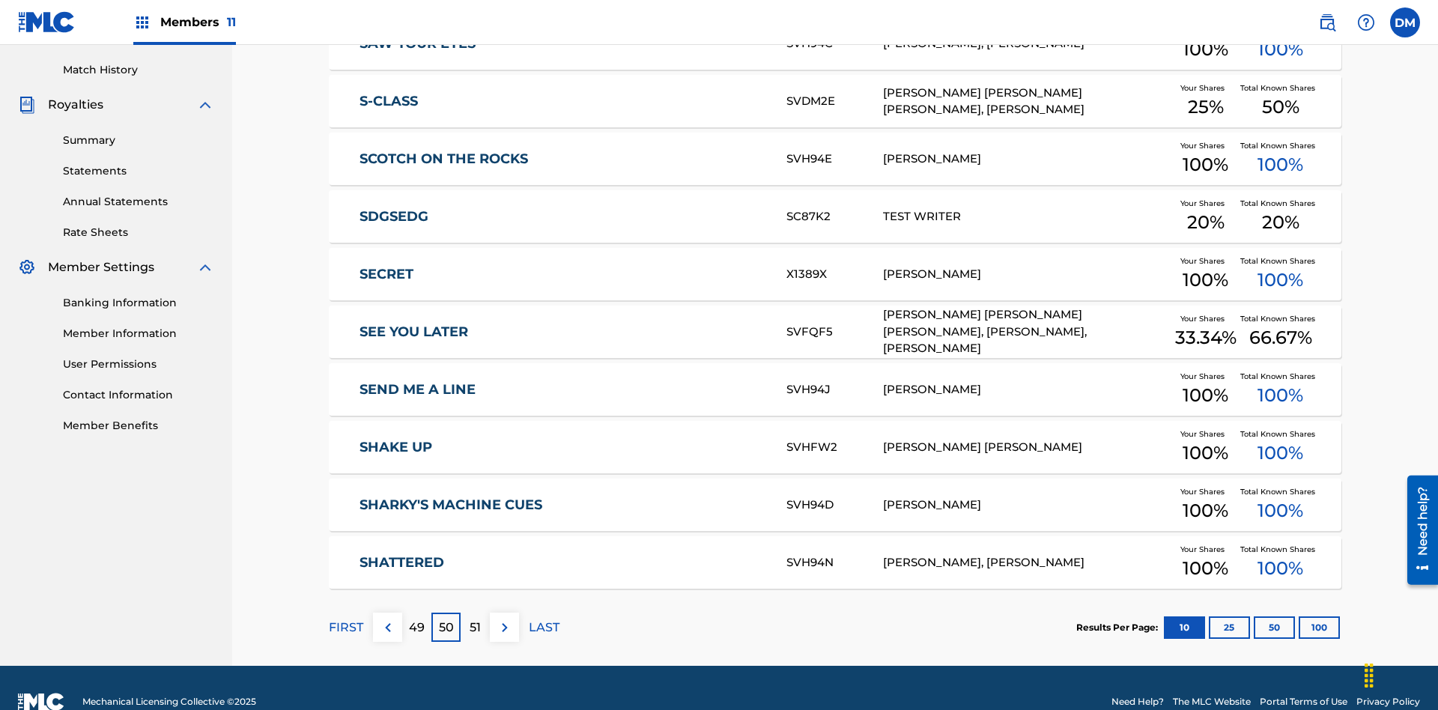
click at [504, 619] on img at bounding box center [505, 628] width 18 height 18
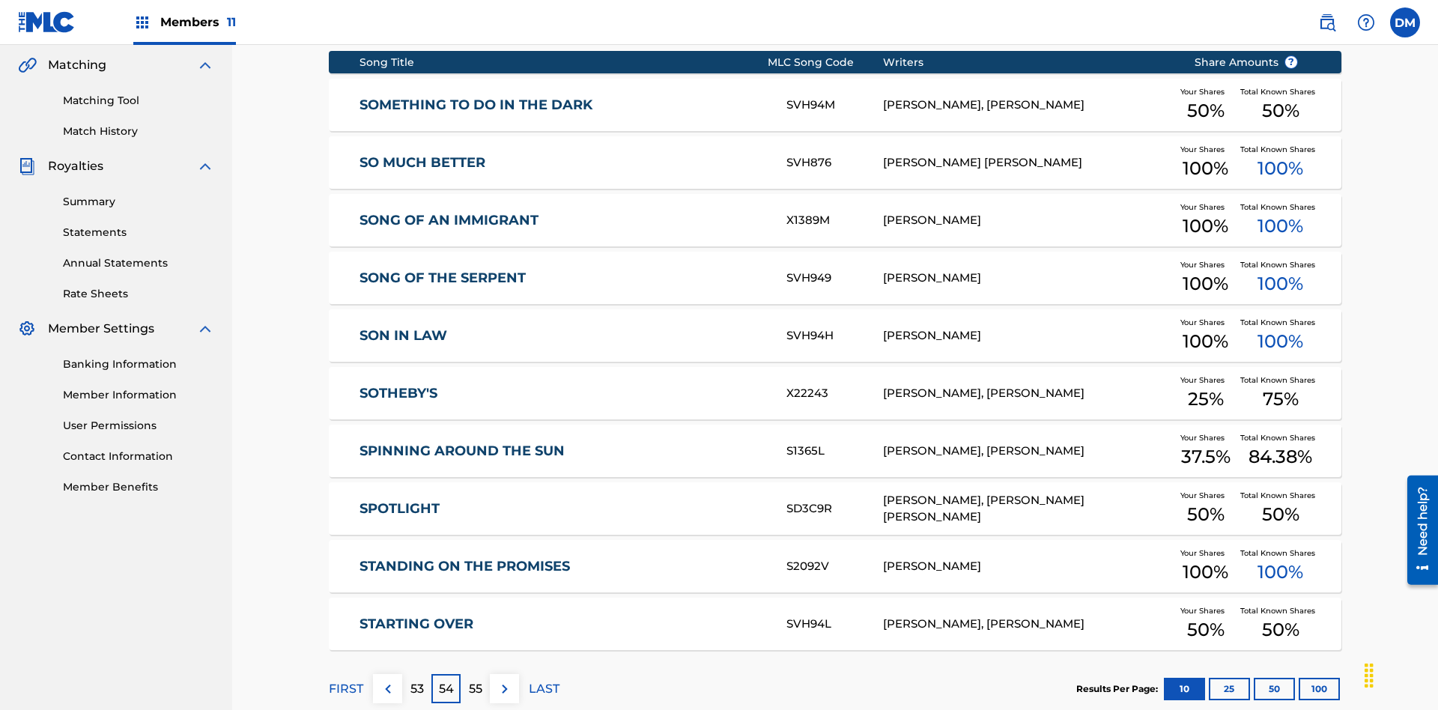
click at [504, 680] on img at bounding box center [505, 689] width 18 height 18
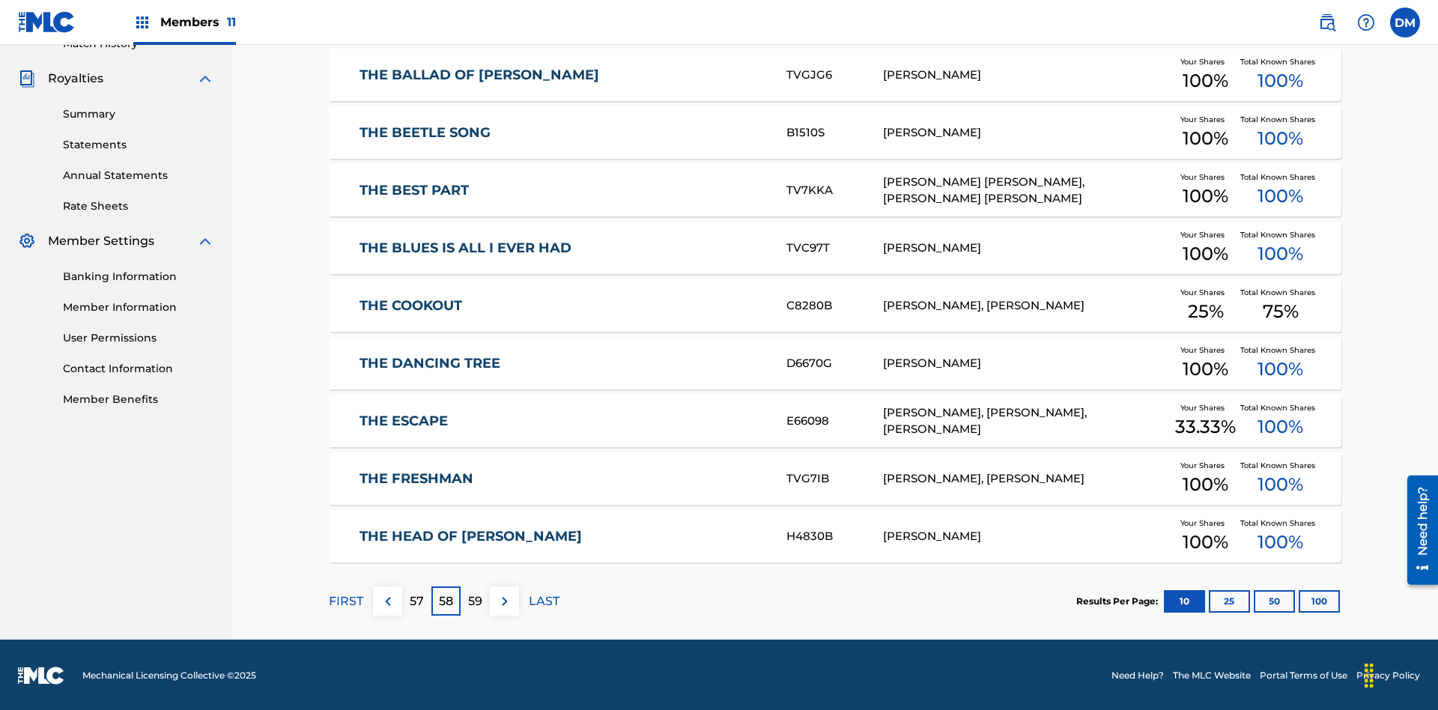
click at [504, 599] on img at bounding box center [505, 601] width 18 height 18
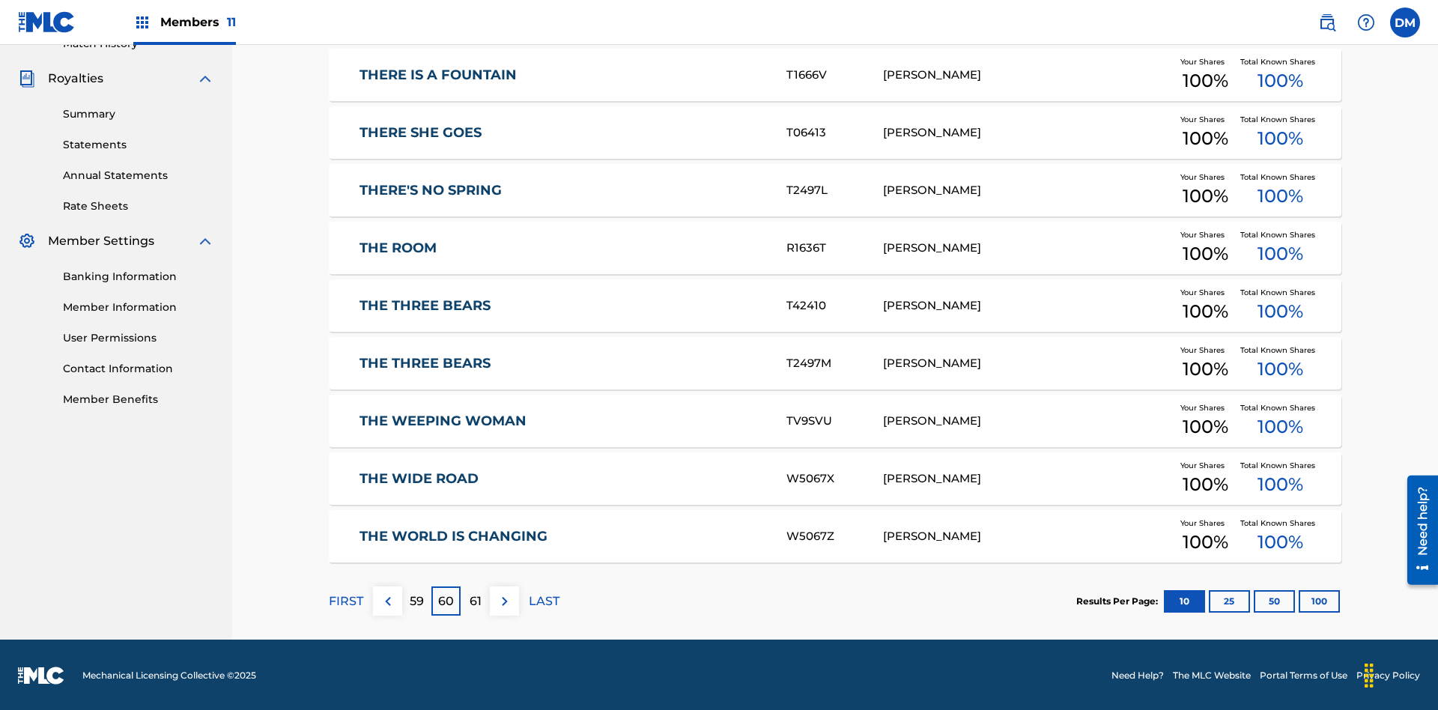
click at [504, 599] on img at bounding box center [505, 601] width 18 height 18
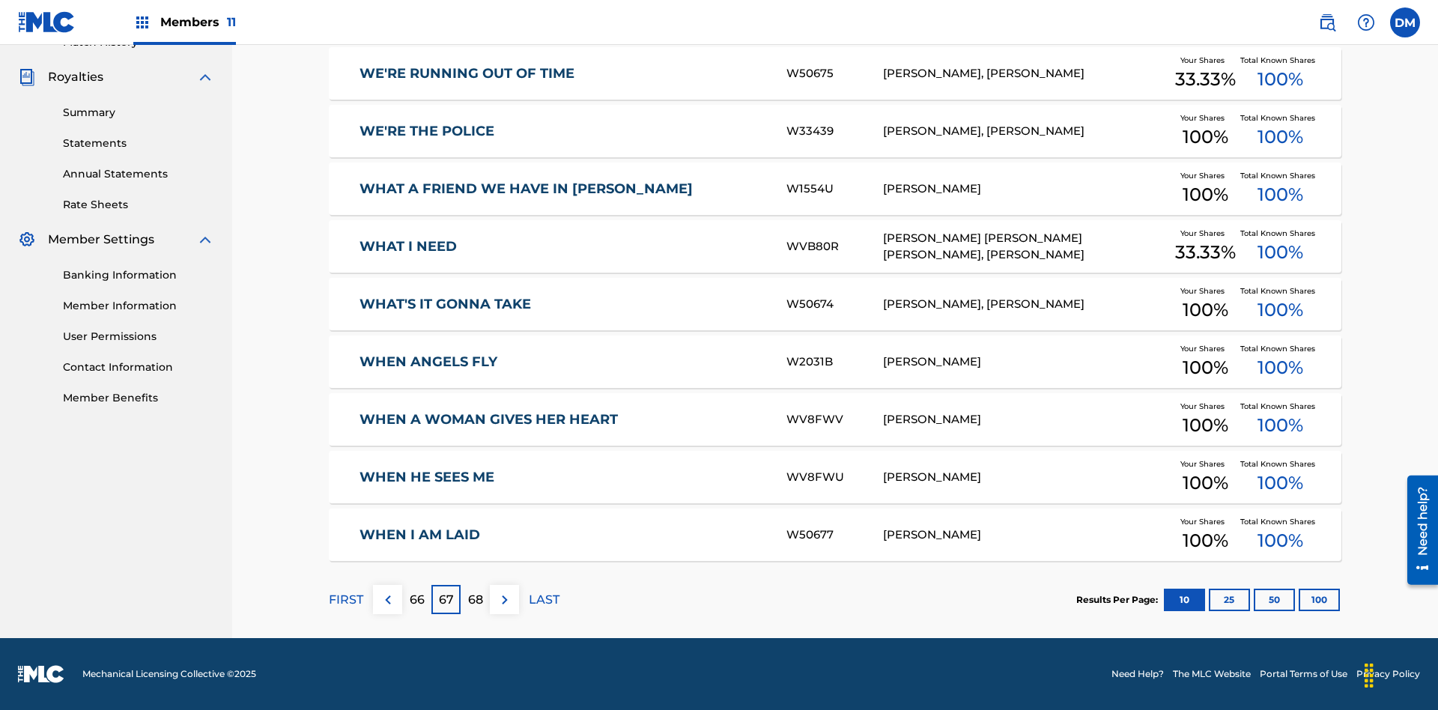
click at [504, 599] on img at bounding box center [505, 600] width 18 height 18
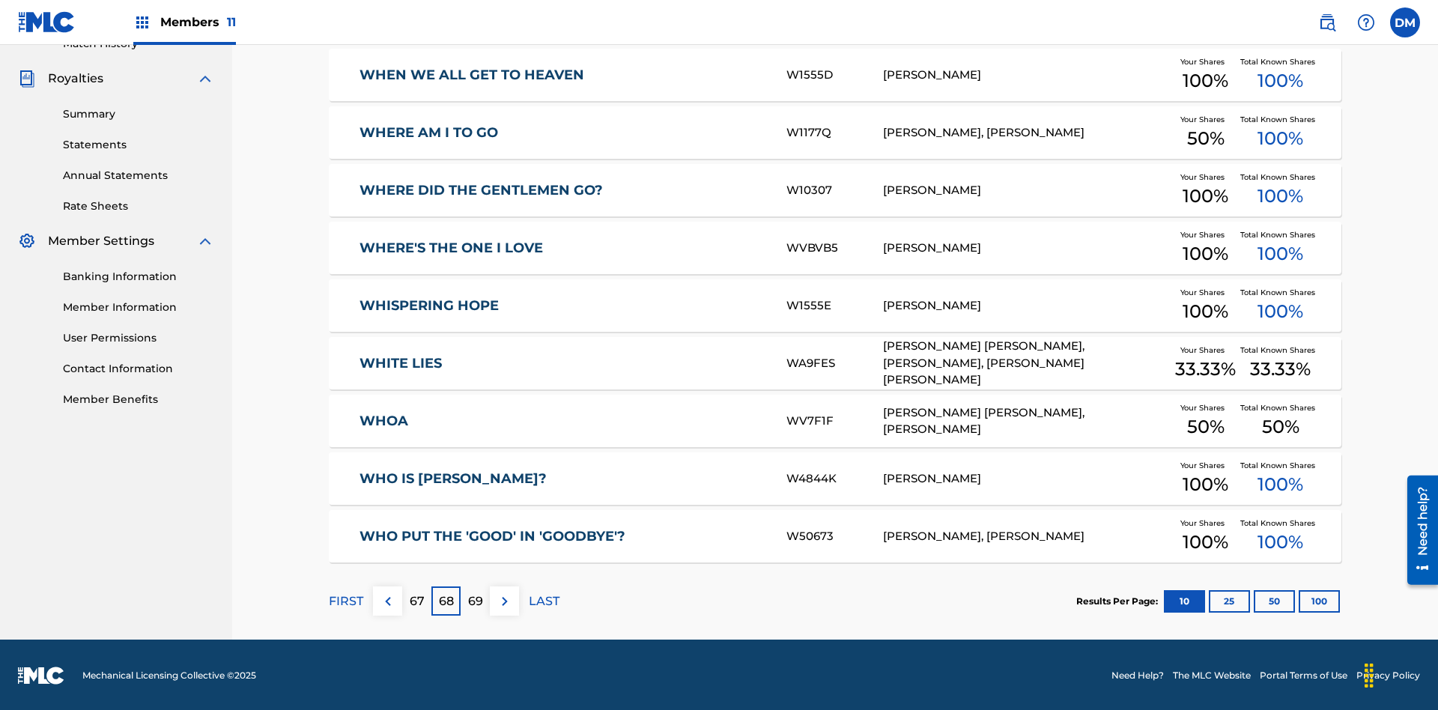
click at [504, 599] on img at bounding box center [505, 601] width 18 height 18
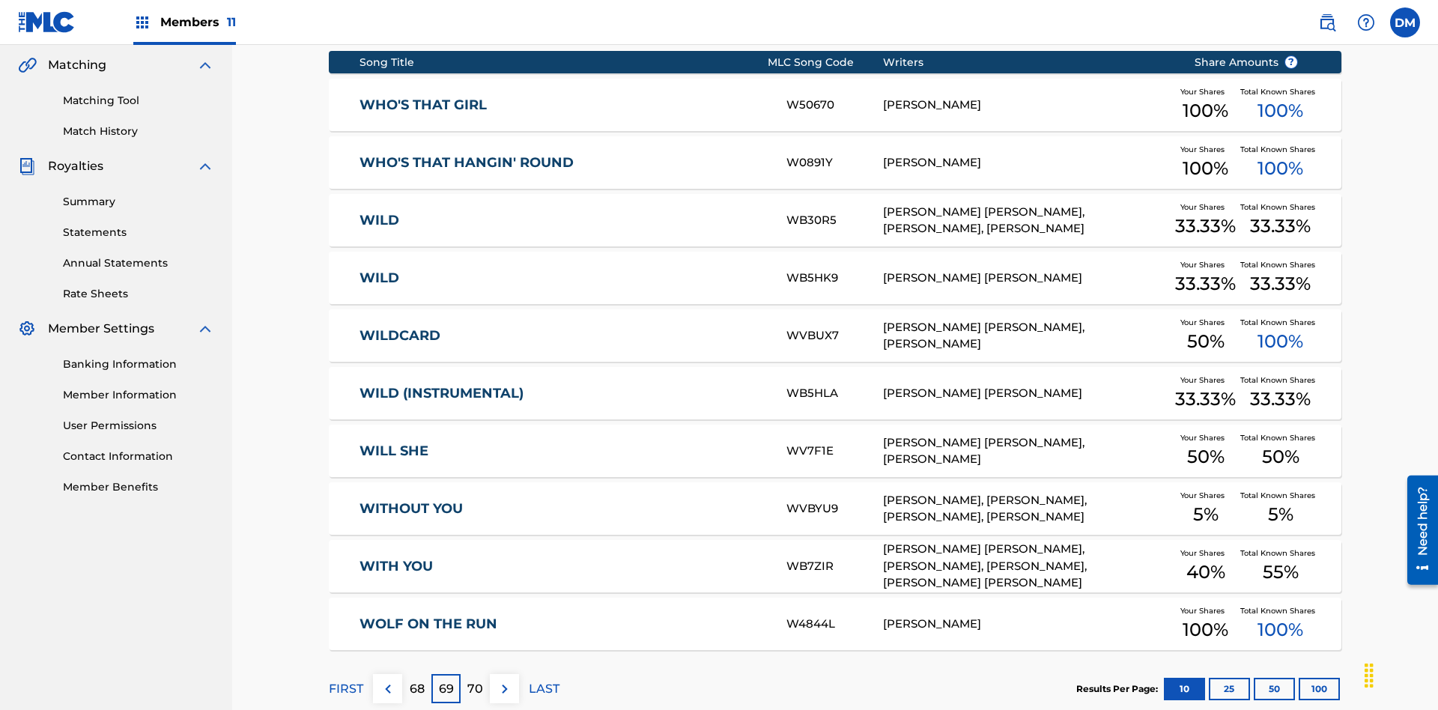
click at [504, 680] on img at bounding box center [505, 689] width 18 height 18
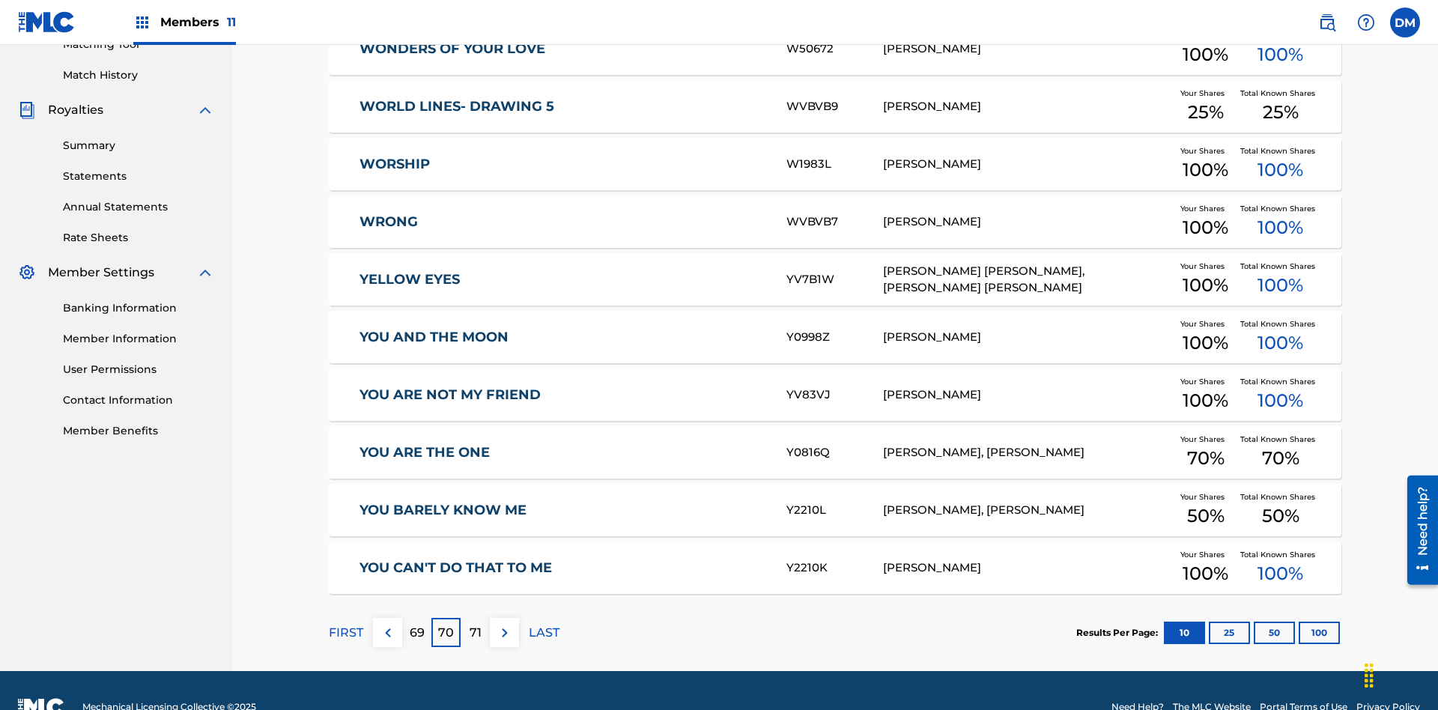
click at [504, 624] on img at bounding box center [505, 633] width 18 height 18
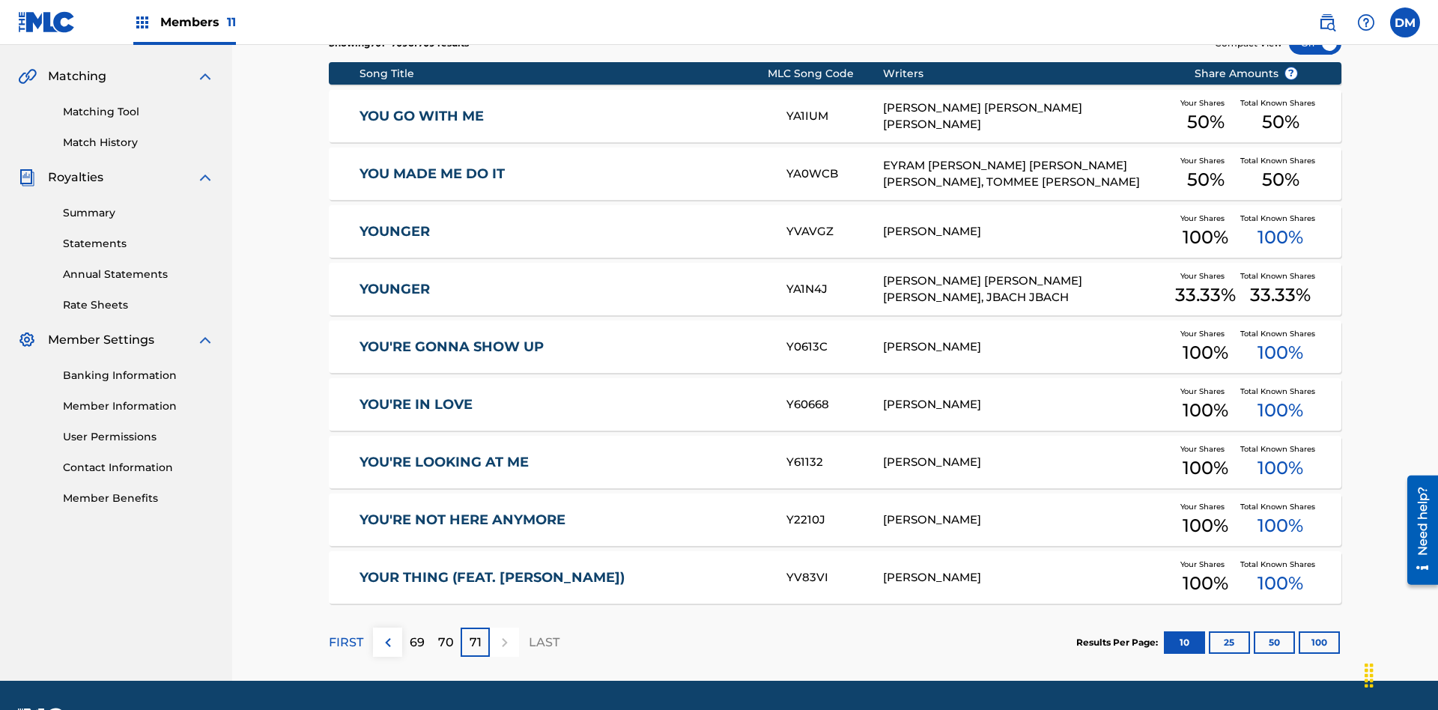
scroll to position [375, 0]
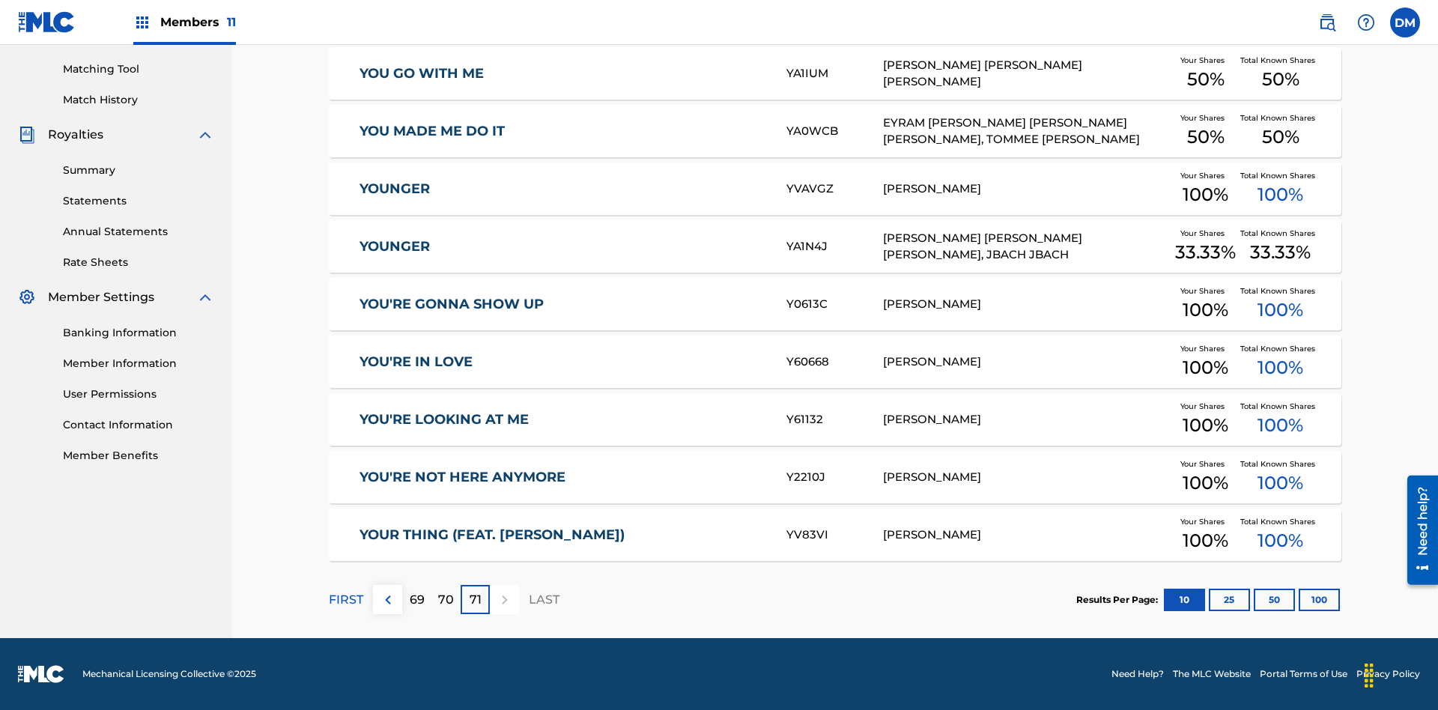
click at [1209, 599] on button "25" at bounding box center [1229, 600] width 41 height 22
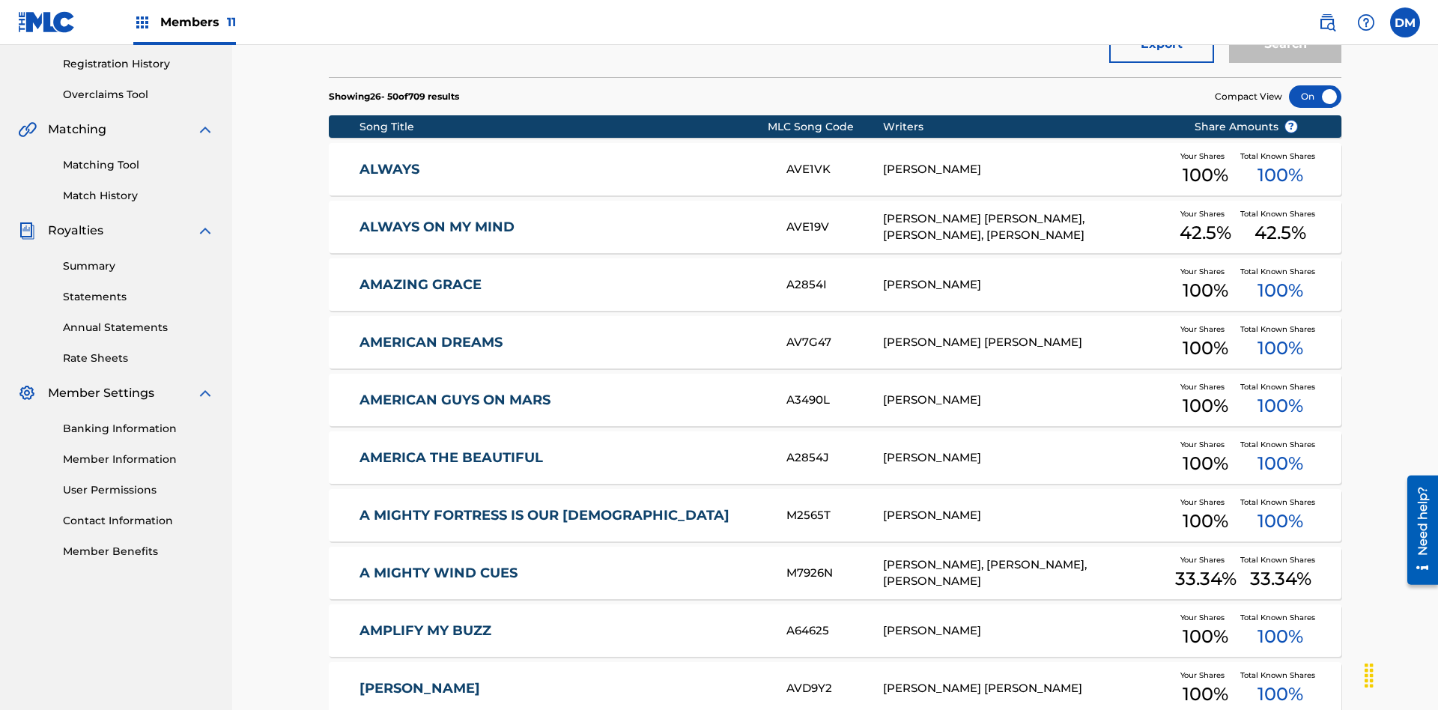
scroll to position [421, 0]
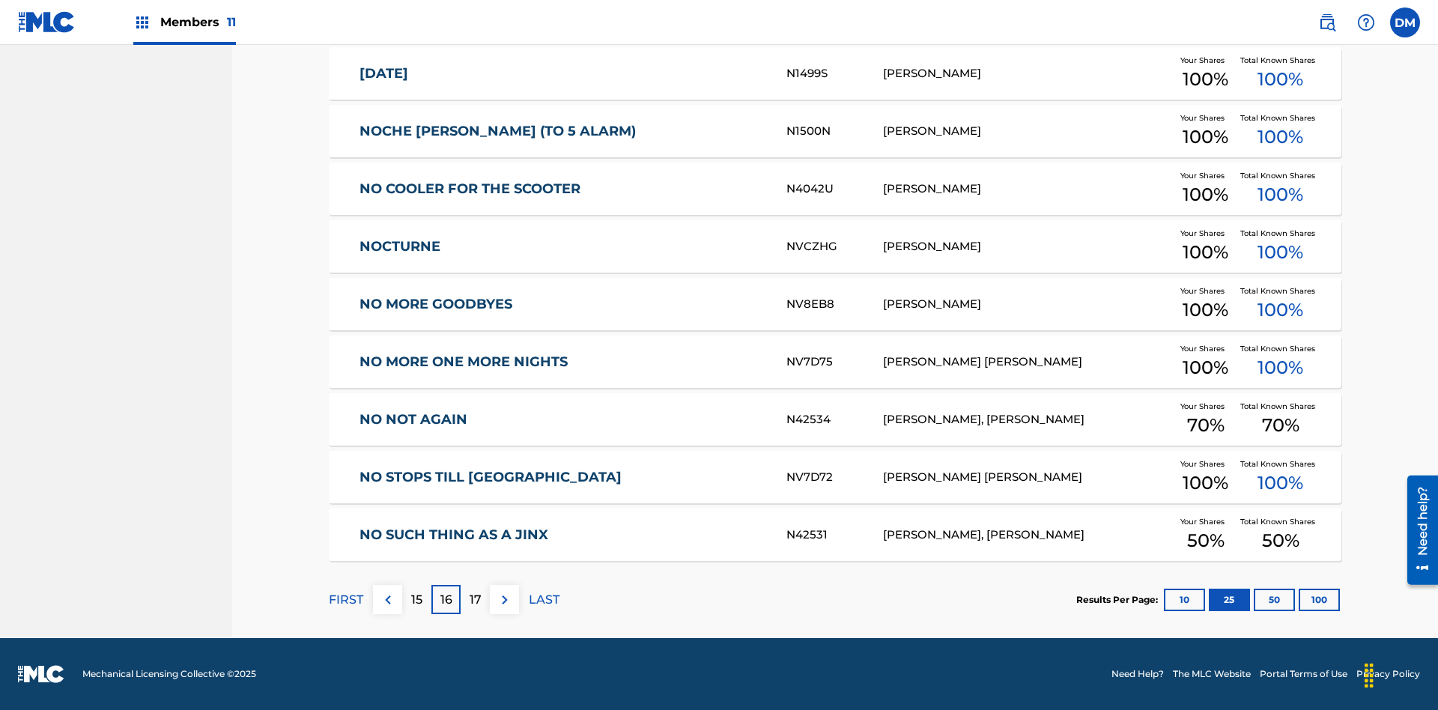
click at [504, 599] on img at bounding box center [505, 600] width 18 height 18
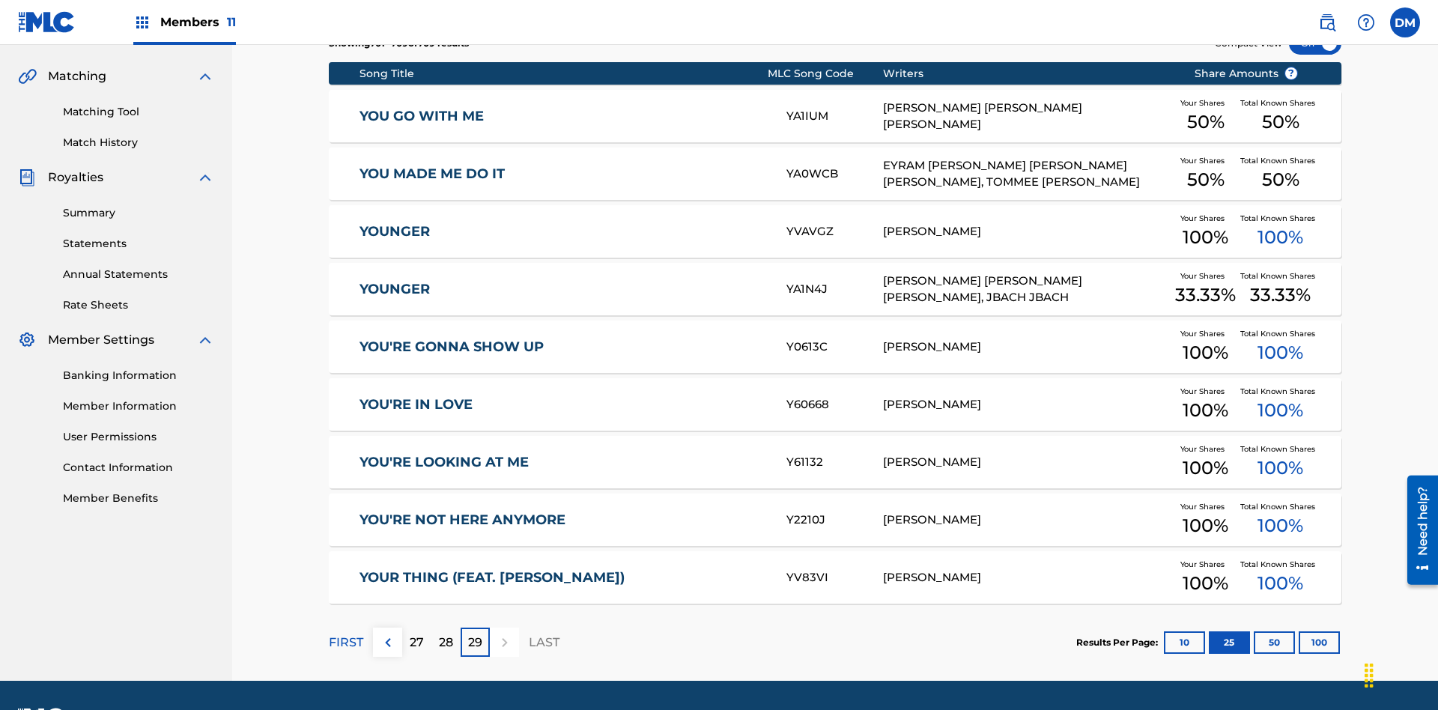
scroll to position [375, 0]
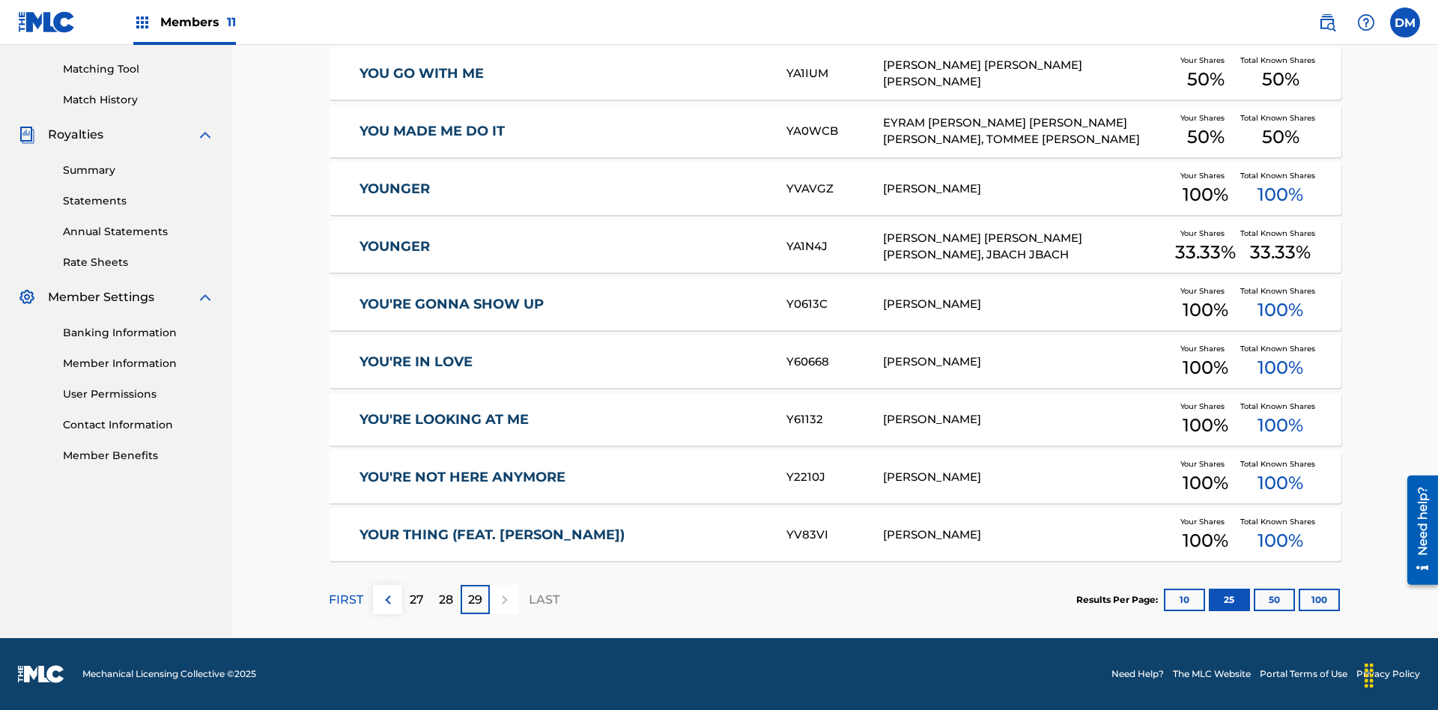
click at [1254, 599] on button "50" at bounding box center [1274, 600] width 41 height 22
click at [345, 599] on p "FIRST" at bounding box center [346, 600] width 34 height 18
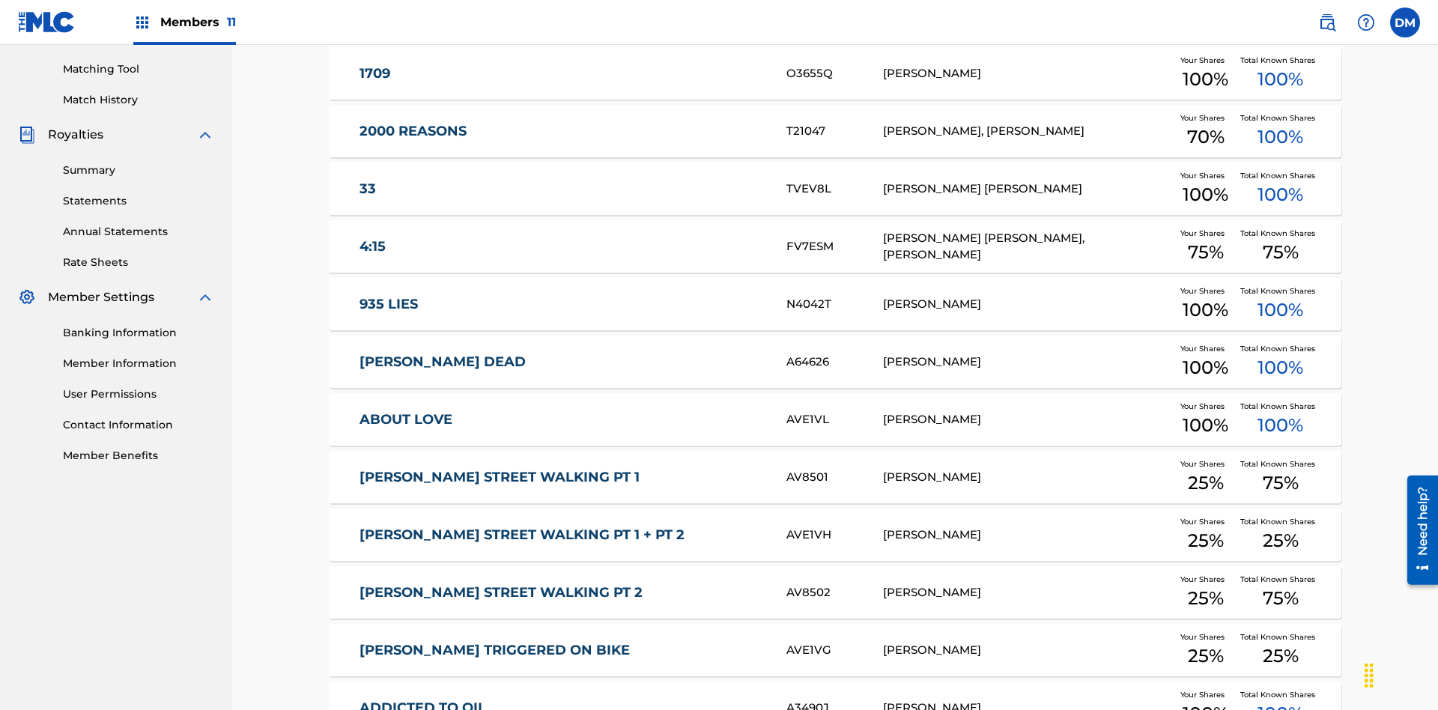
scroll to position [279, 0]
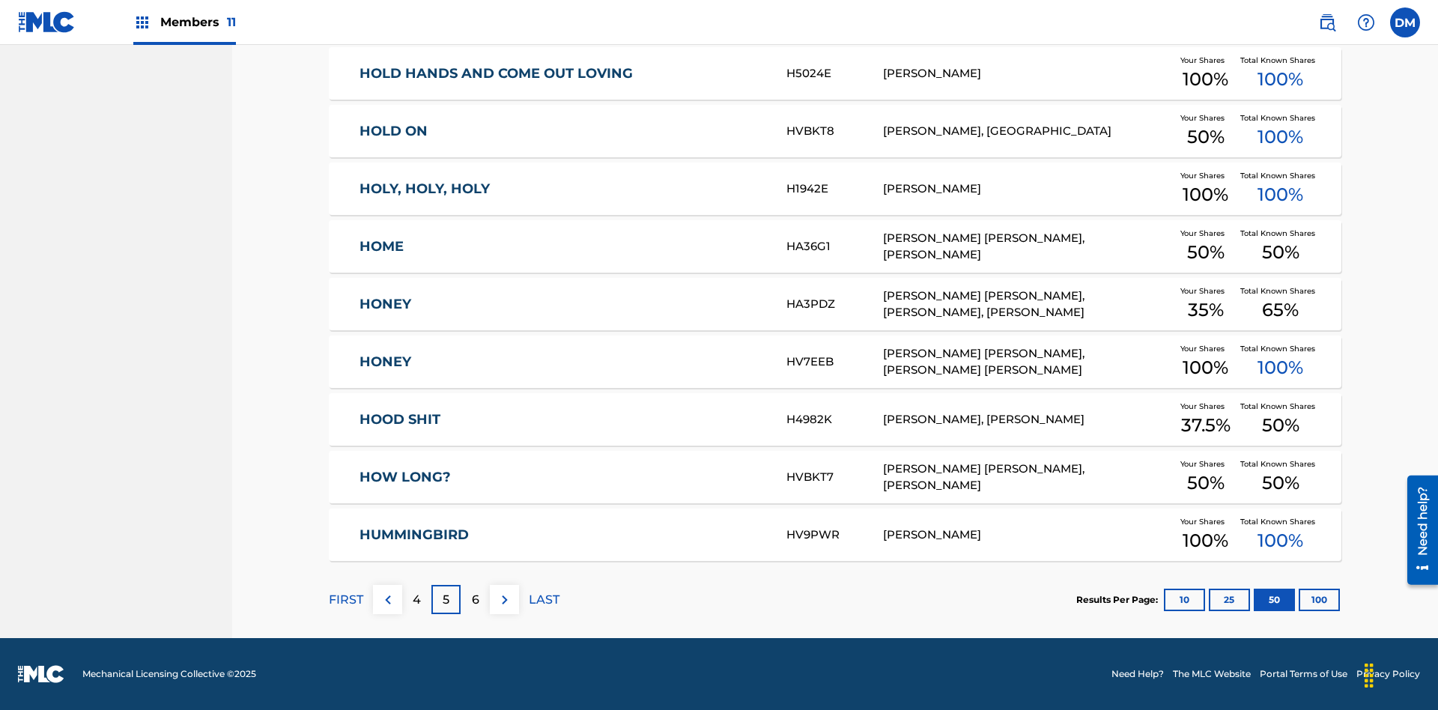
click at [504, 599] on img at bounding box center [505, 600] width 18 height 18
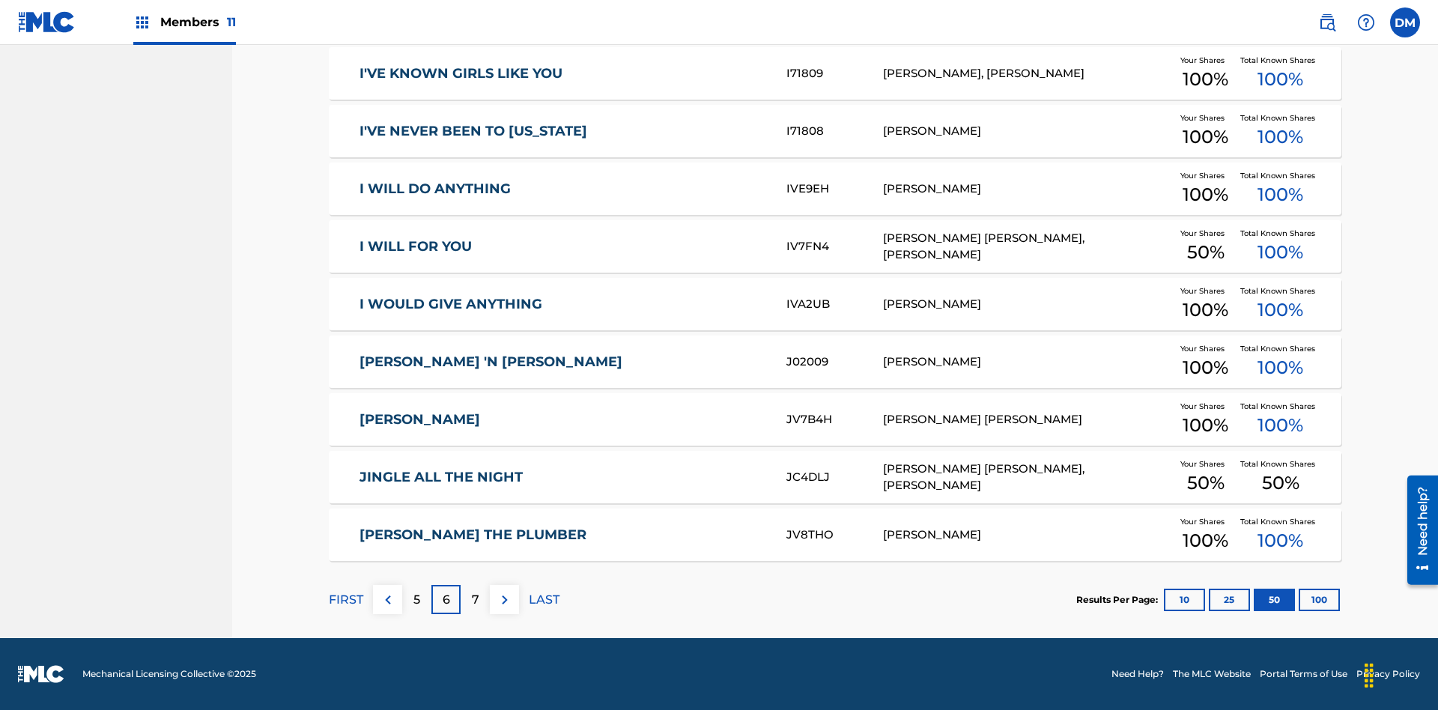
click at [504, 599] on img at bounding box center [505, 600] width 18 height 18
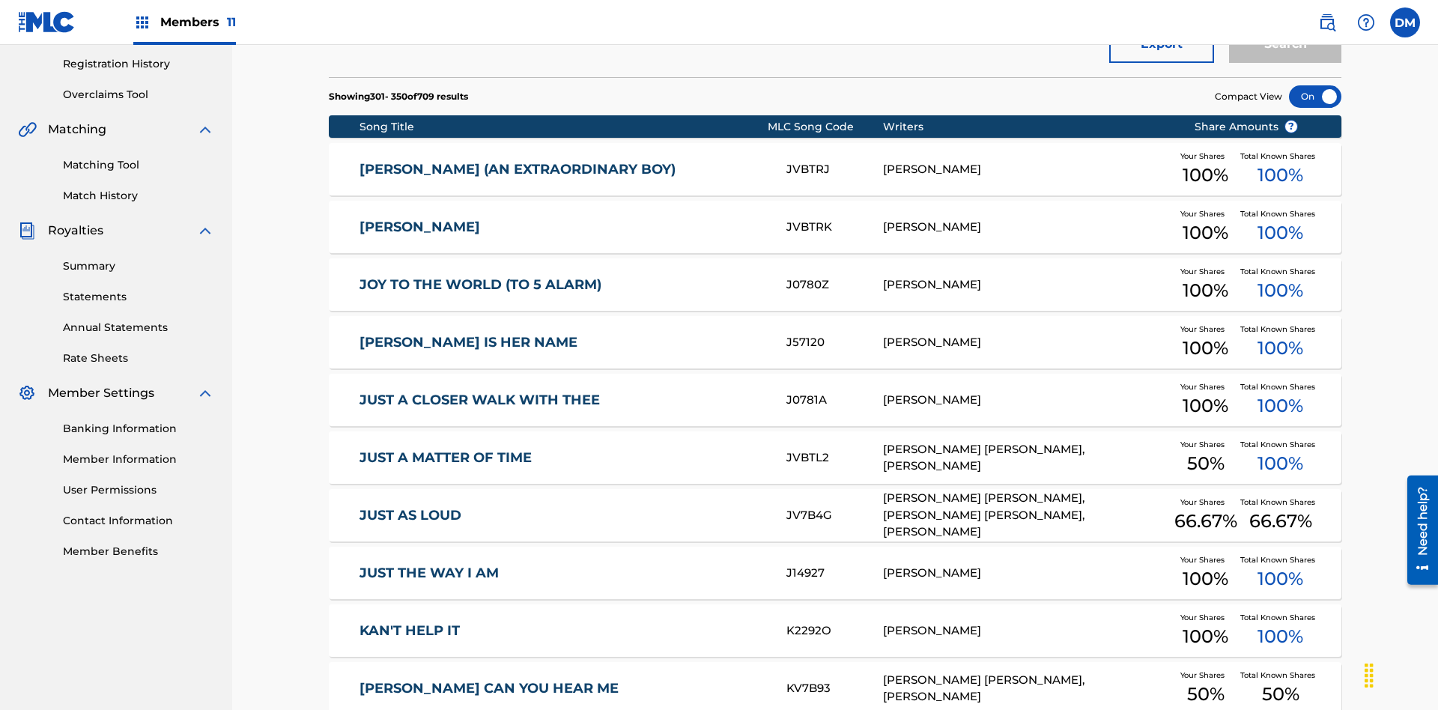
scroll to position [421, 0]
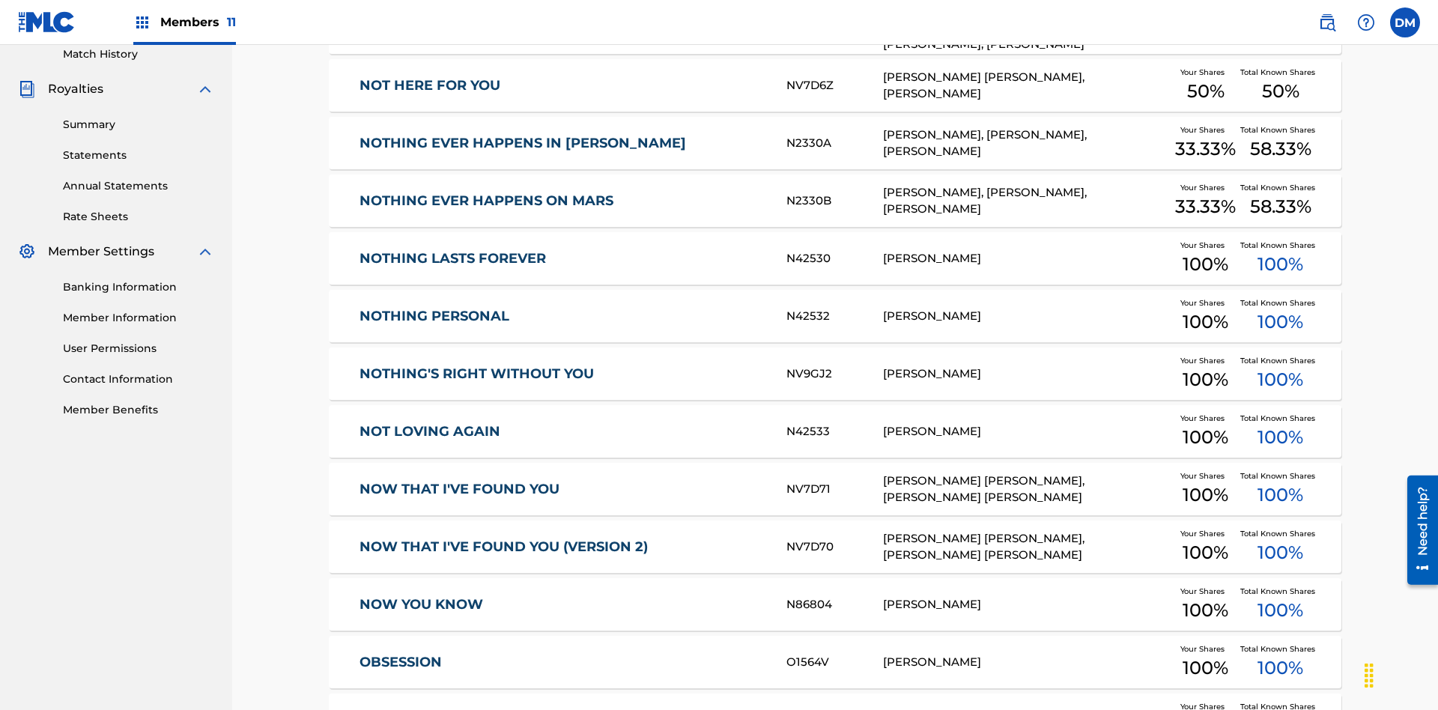
scroll to position [279, 0]
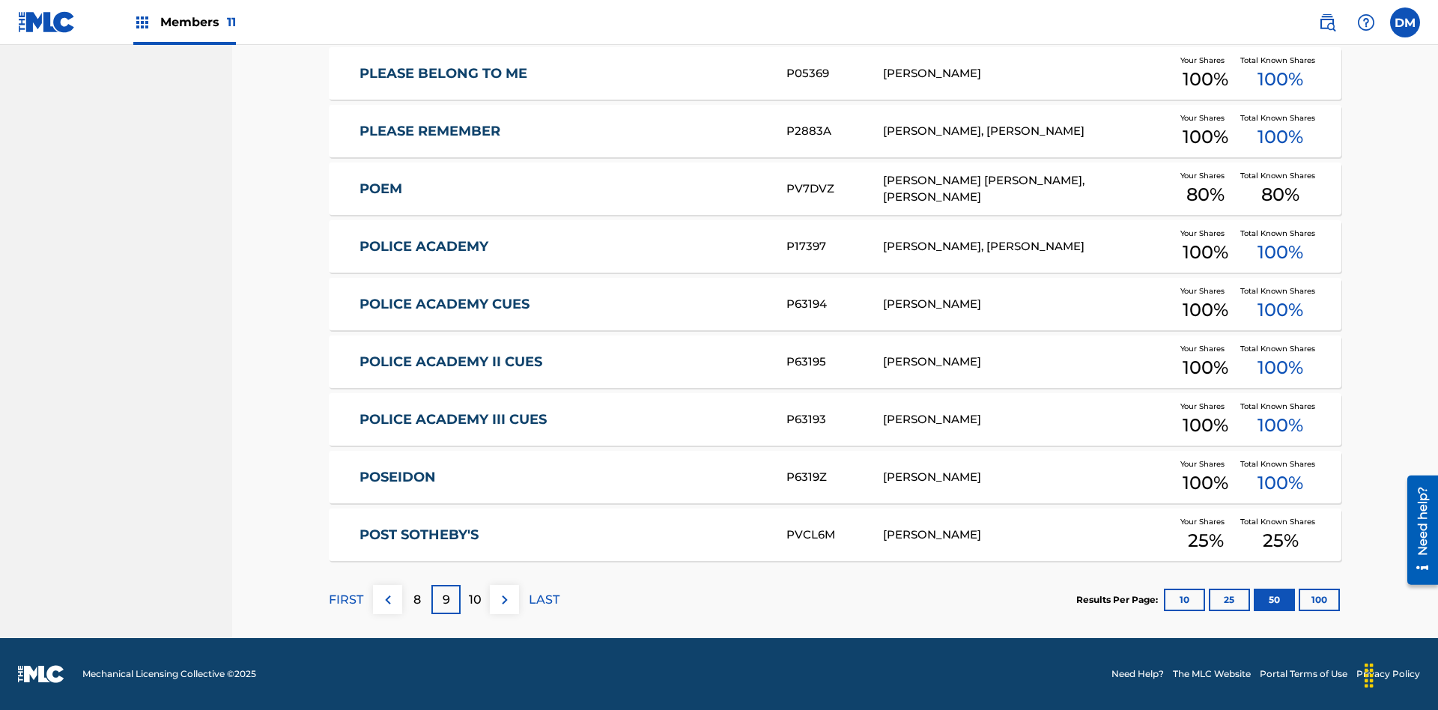
click at [504, 599] on img at bounding box center [505, 600] width 18 height 18
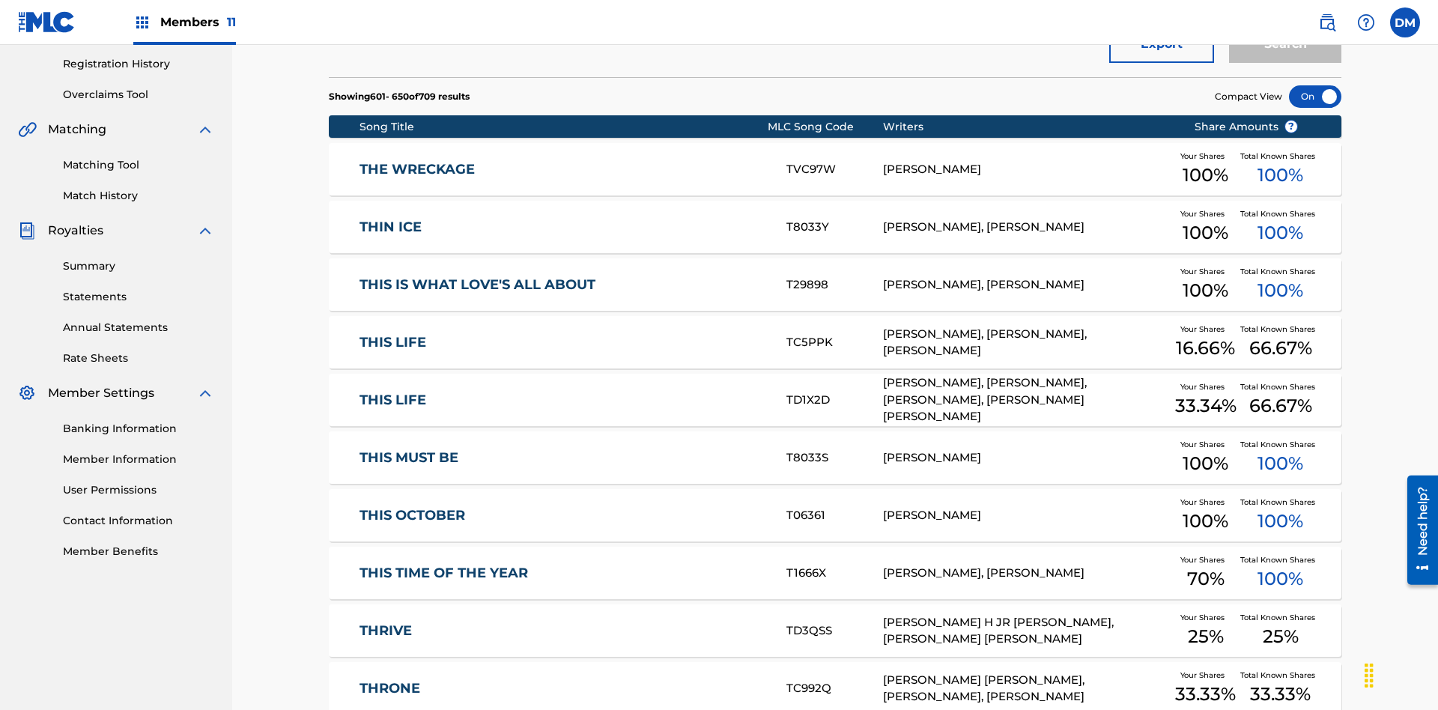
scroll to position [421, 0]
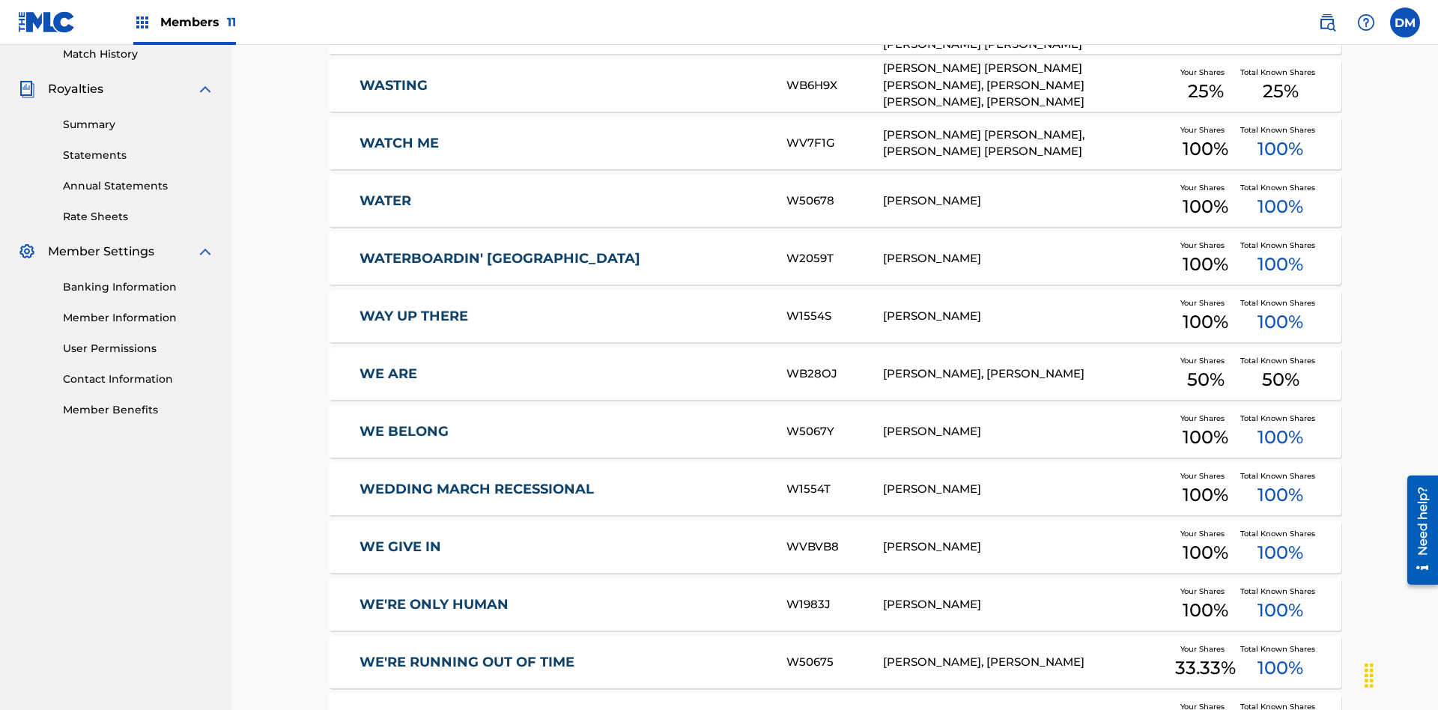
scroll to position [279, 0]
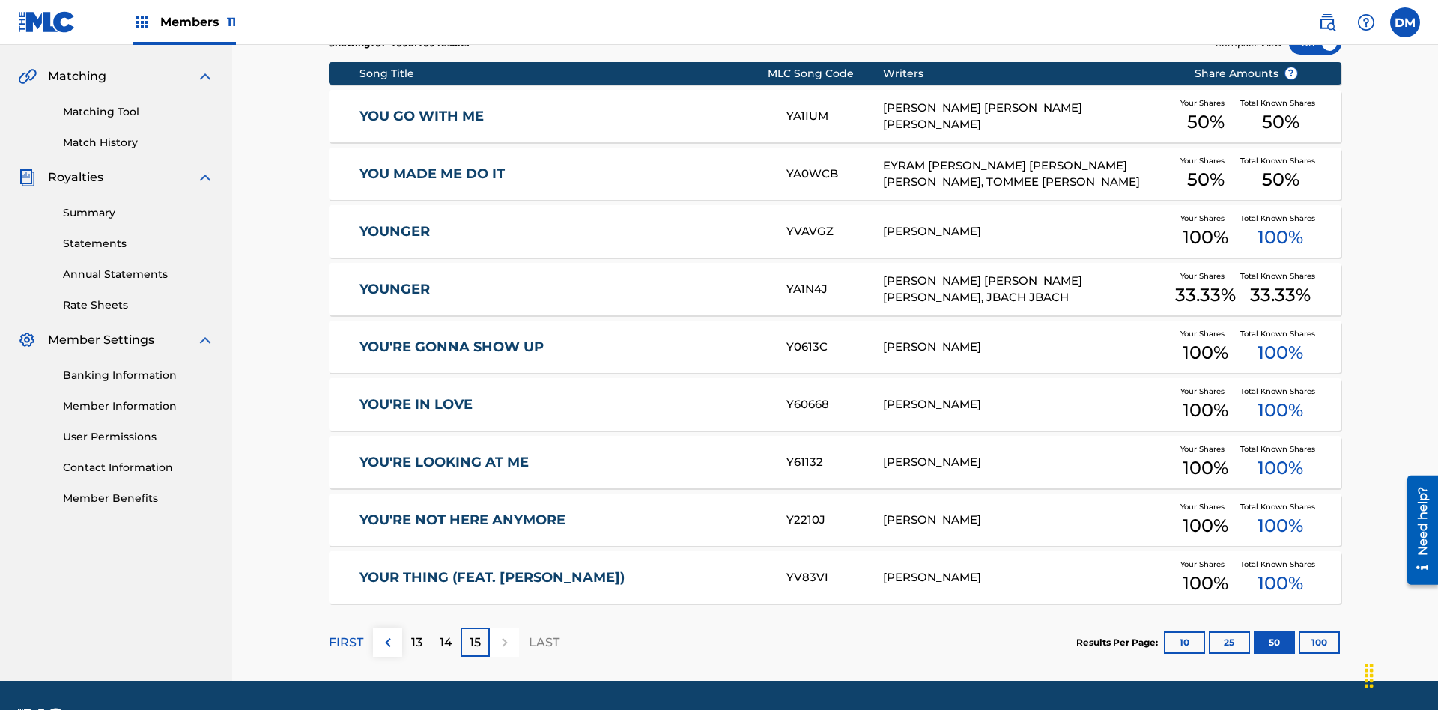
scroll to position [375, 0]
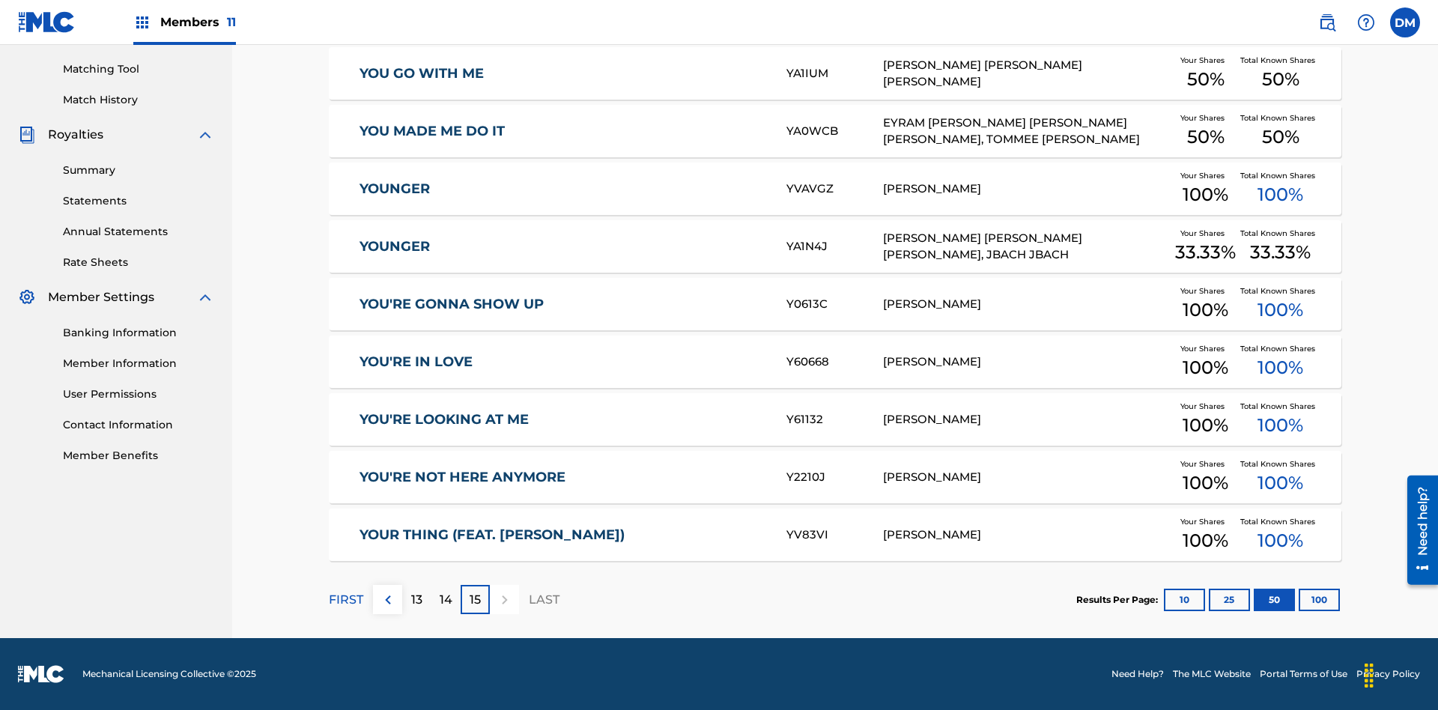
click at [1299, 599] on button "100" at bounding box center [1319, 600] width 41 height 22
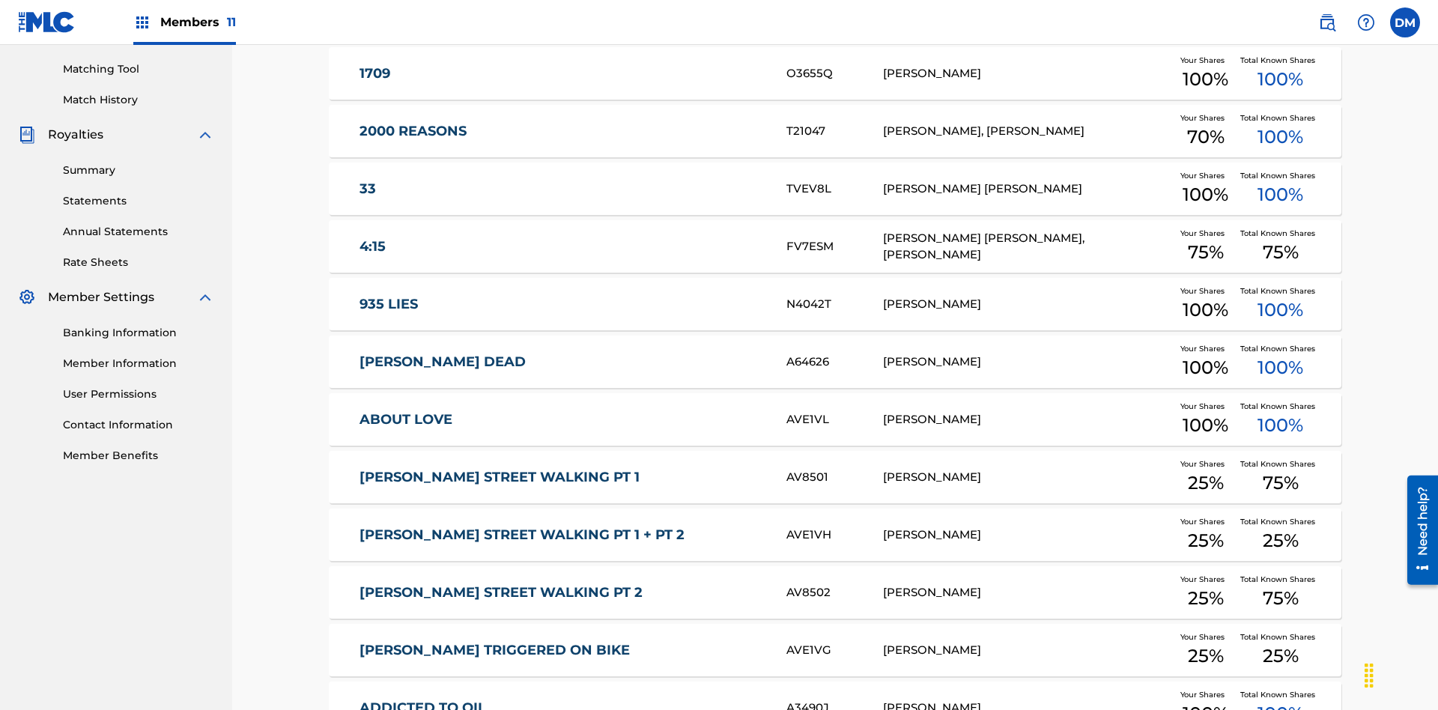
scroll to position [279, 0]
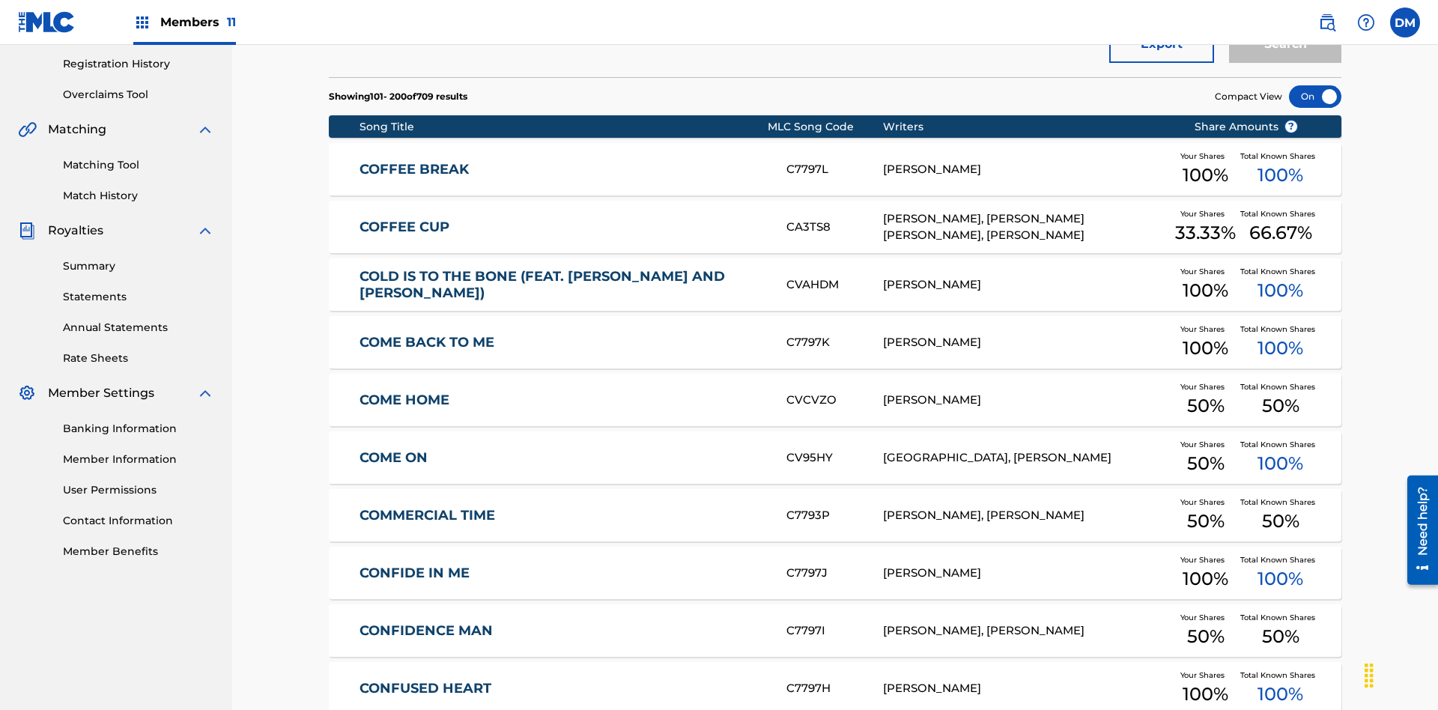
scroll to position [421, 0]
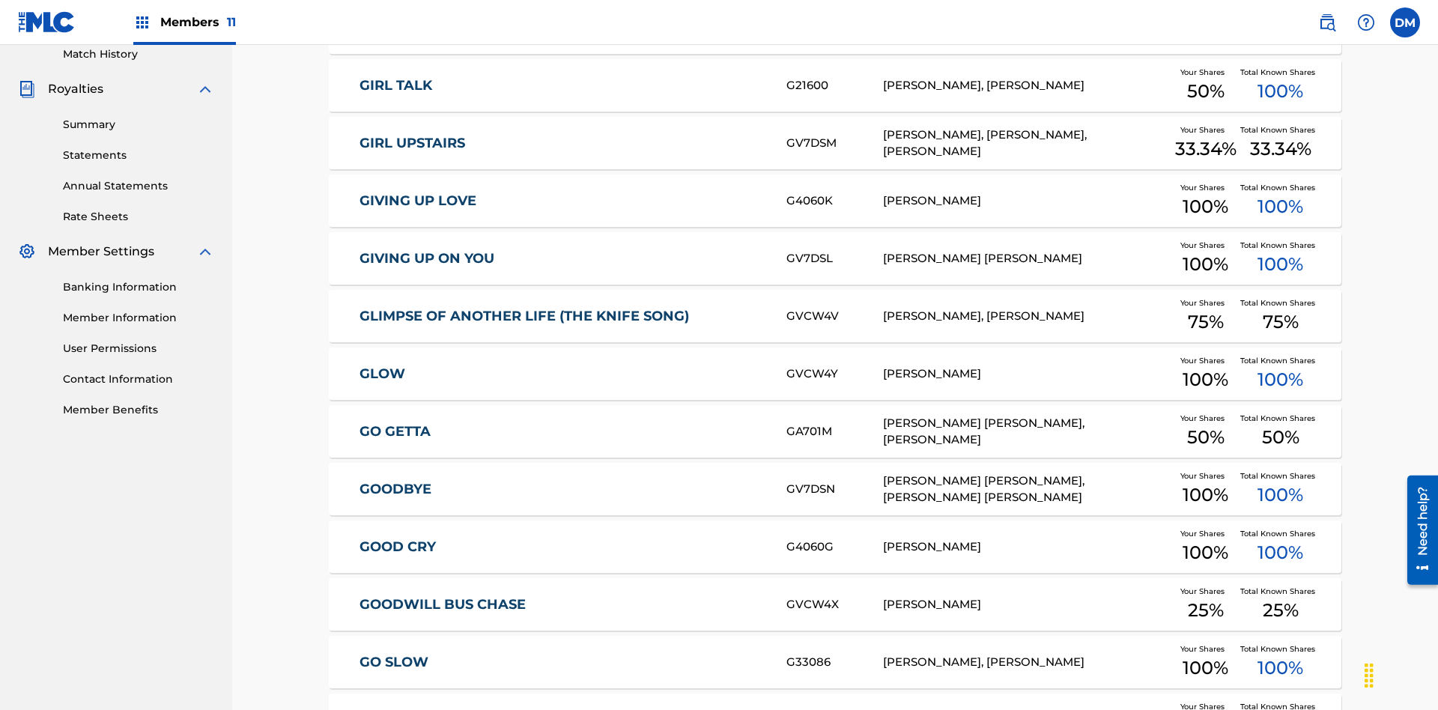
scroll to position [279, 0]
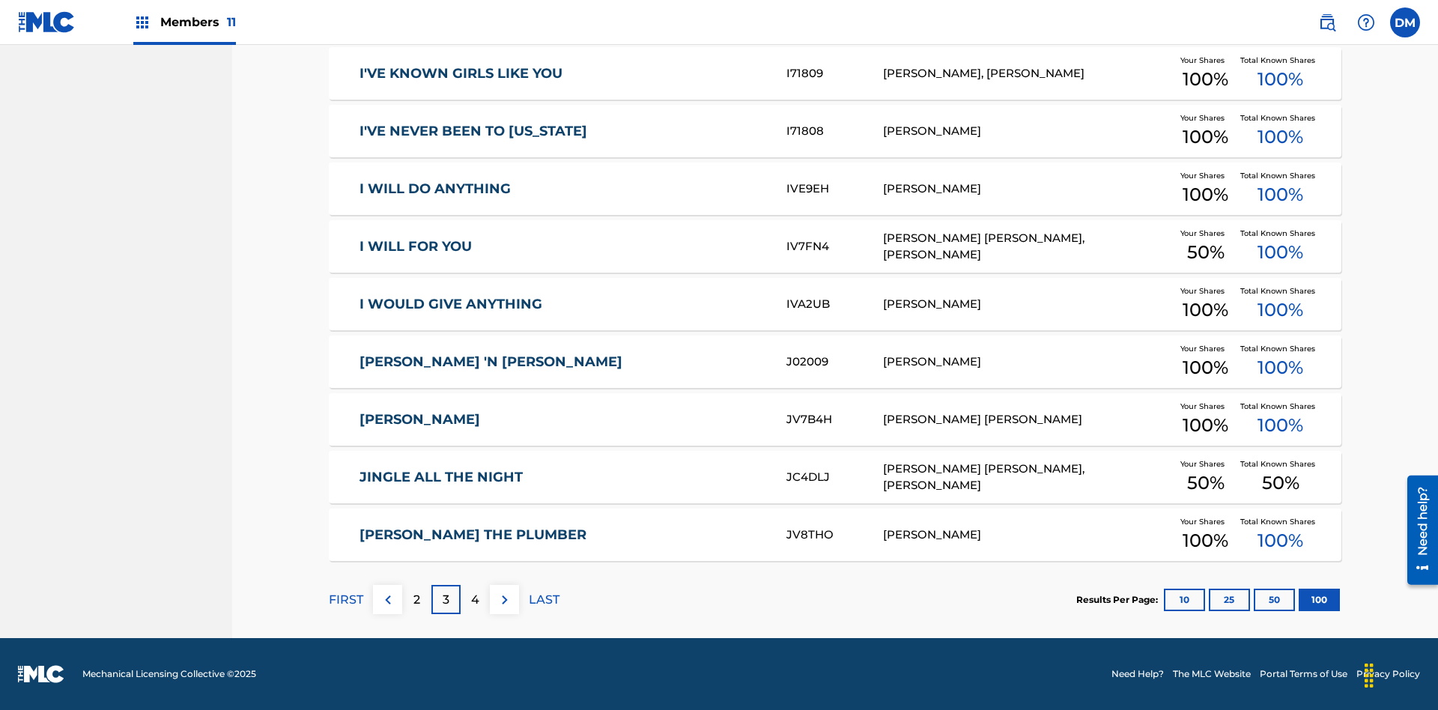
click at [504, 599] on img at bounding box center [505, 600] width 18 height 18
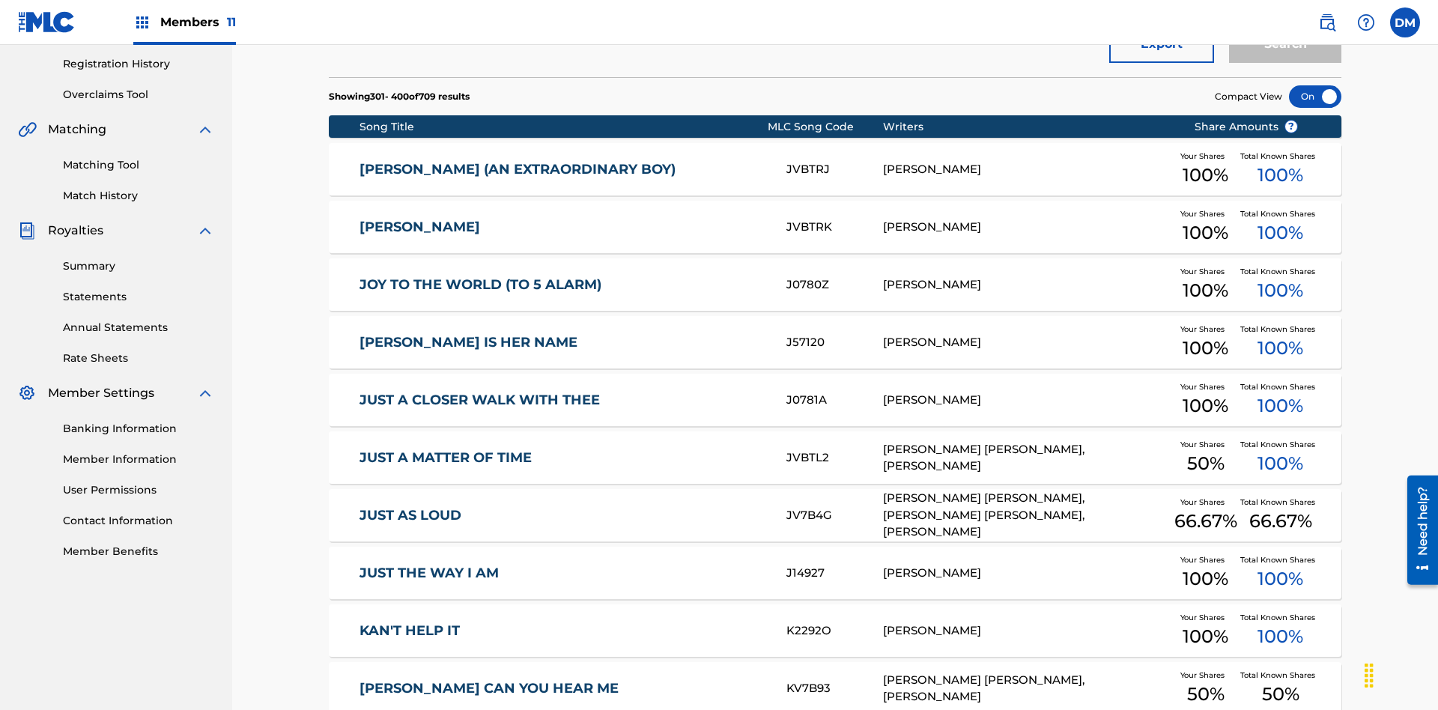
scroll to position [421, 0]
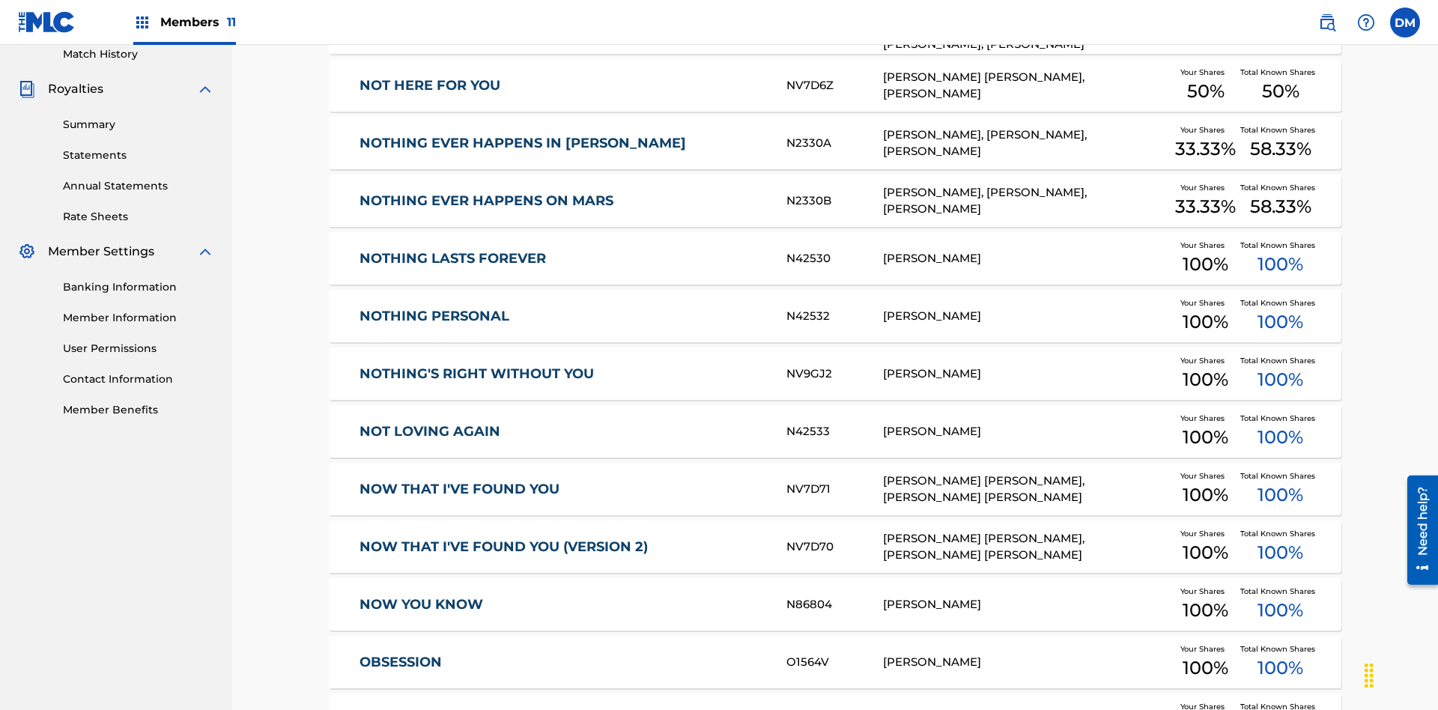
scroll to position [279, 0]
